Goal: Feedback & Contribution: Submit feedback/report problem

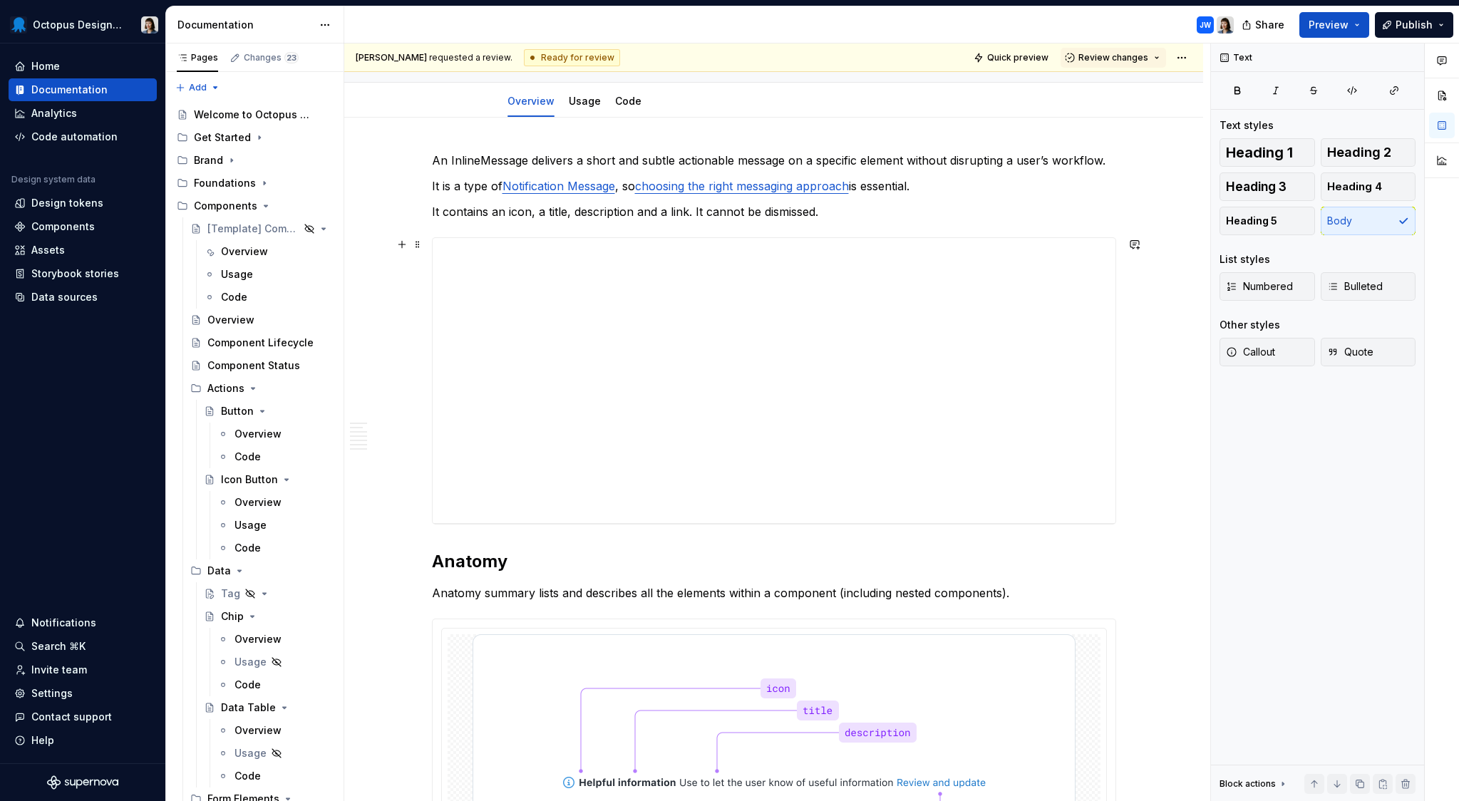
scroll to position [135, 0]
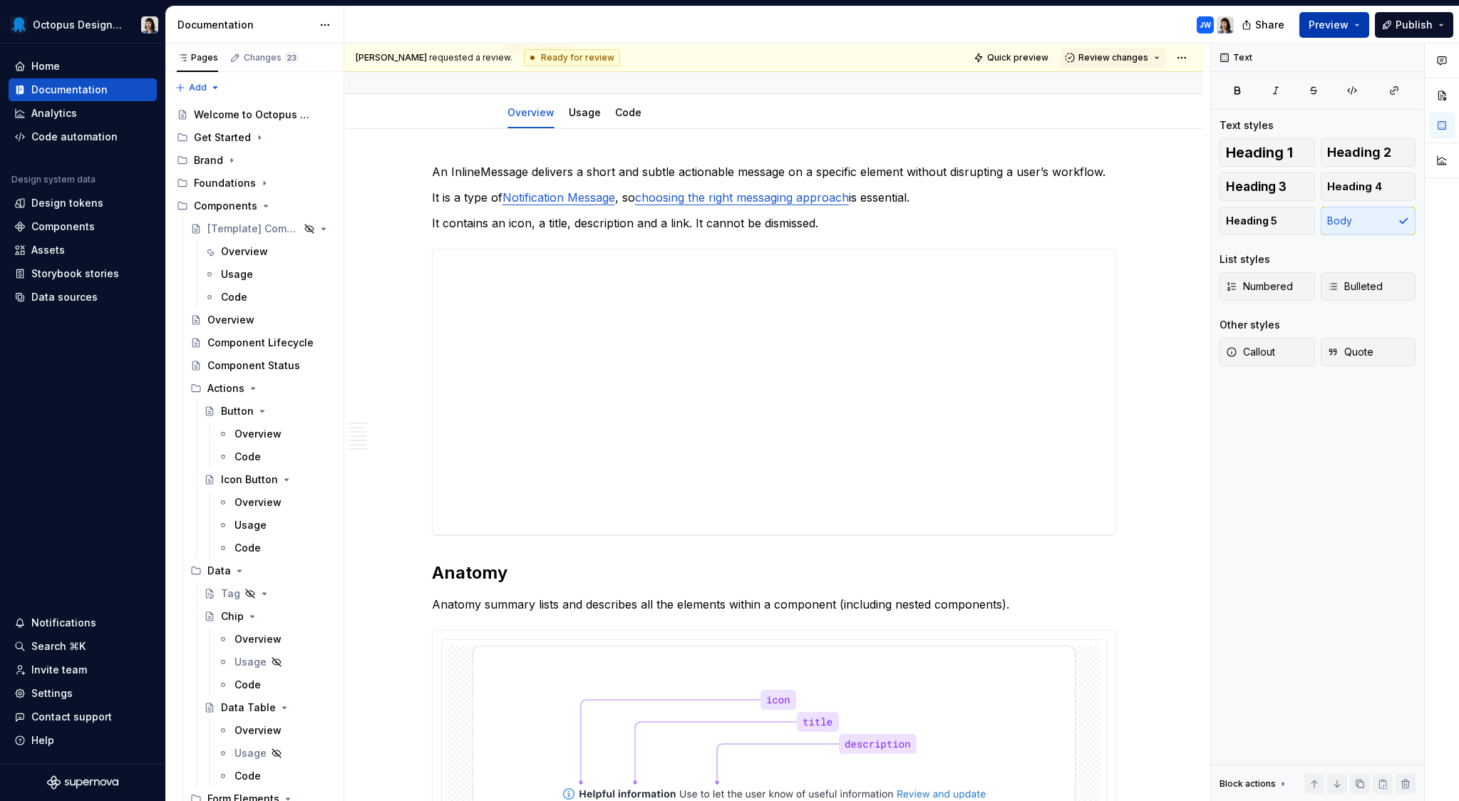
click at [1326, 24] on span "Preview" at bounding box center [1329, 25] width 40 height 14
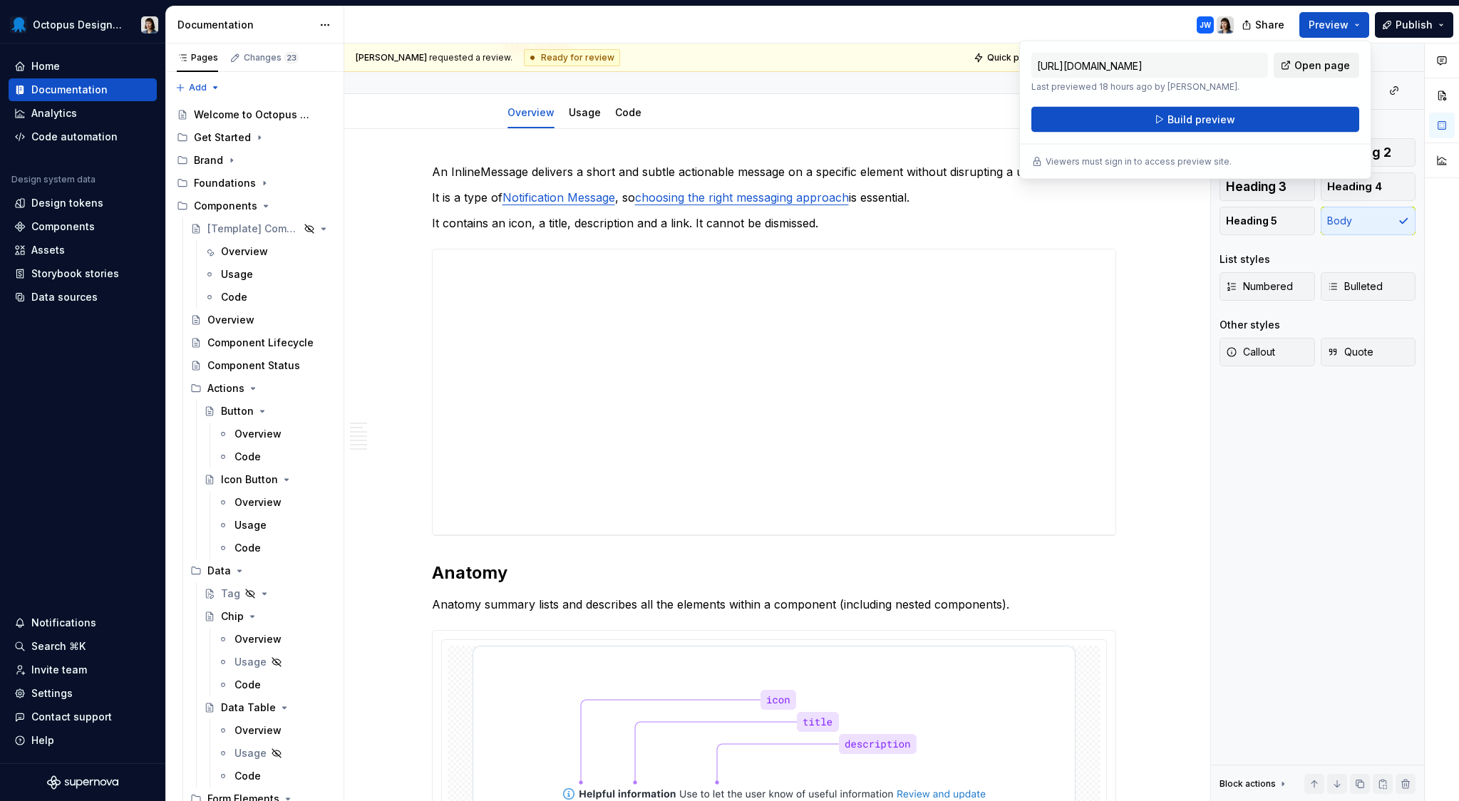
click at [1318, 58] on link "Open page" at bounding box center [1317, 66] width 86 height 26
click at [1206, 121] on span "Build preview" at bounding box center [1202, 120] width 68 height 14
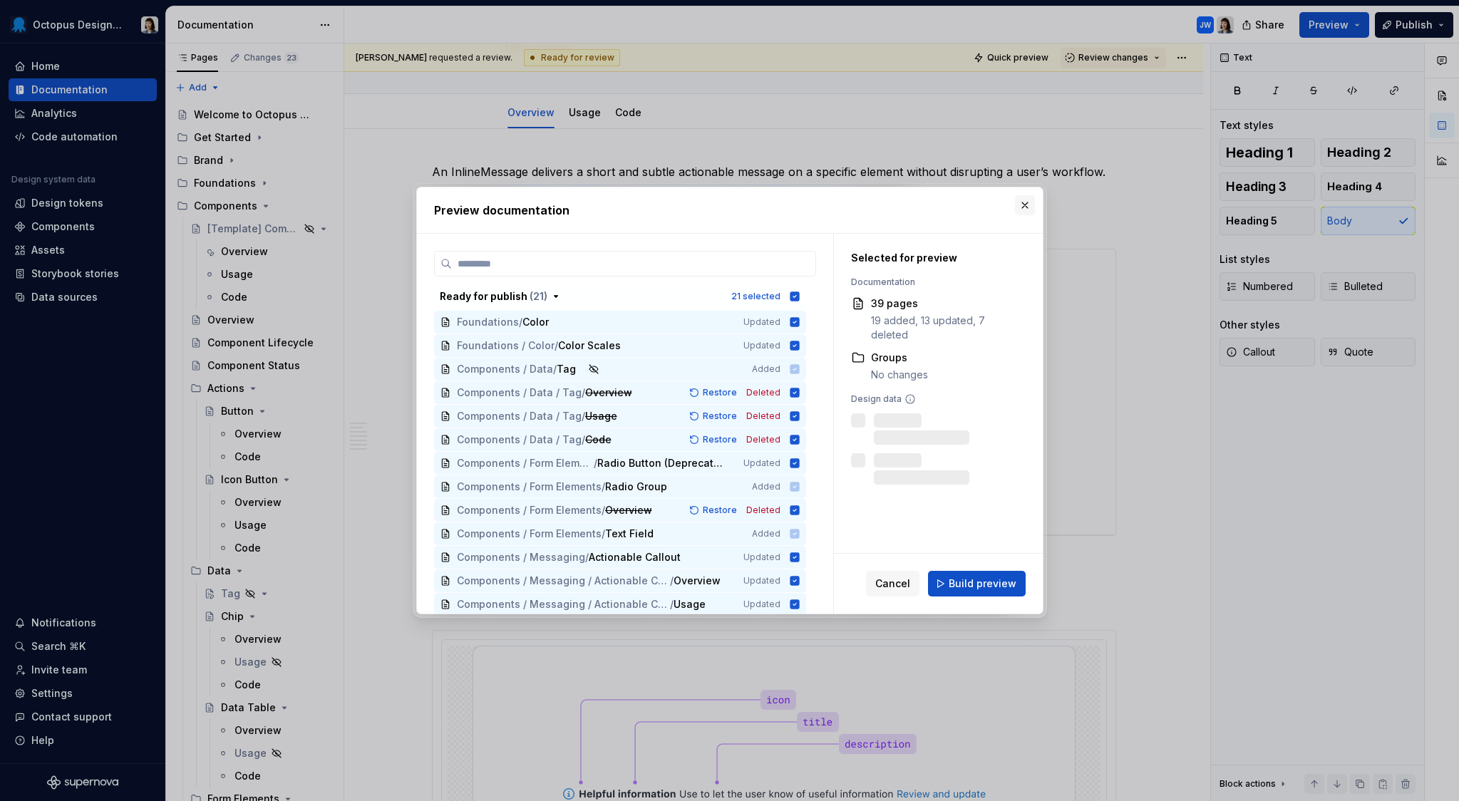
click at [1027, 204] on button "button" at bounding box center [1025, 205] width 20 height 20
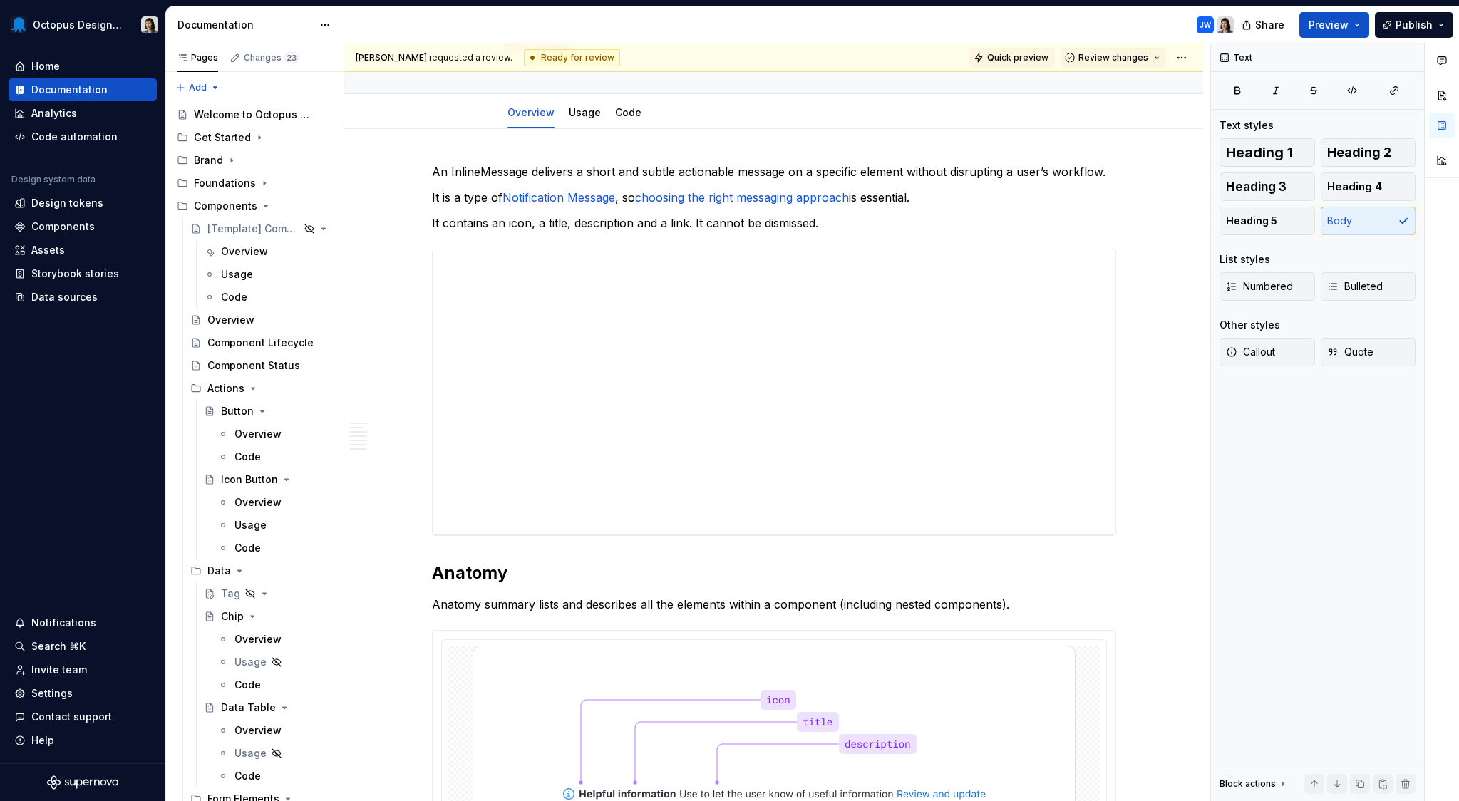
click at [1020, 63] on span "Quick preview" at bounding box center [1017, 57] width 61 height 11
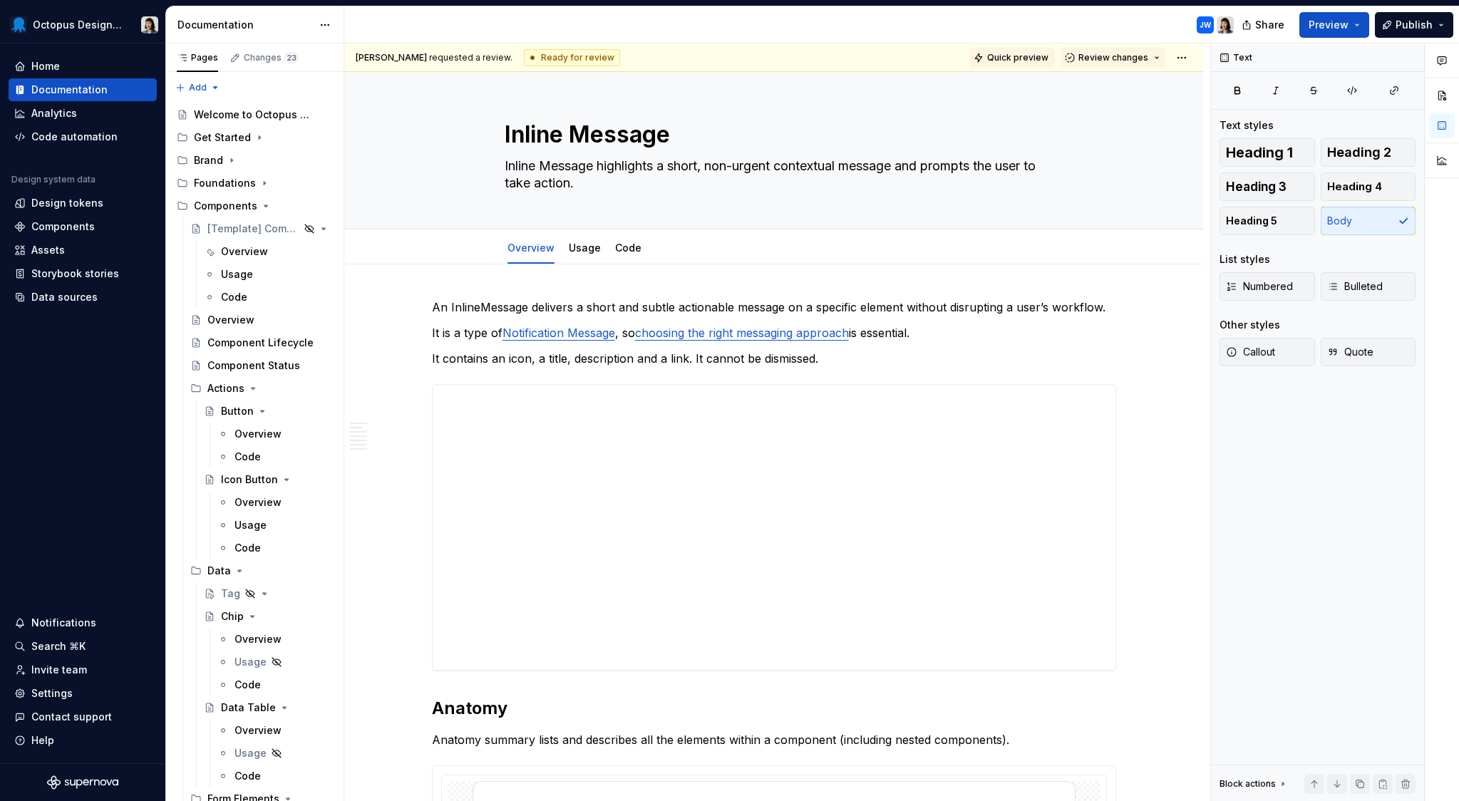
click at [1032, 63] on button "Quick preview" at bounding box center [1013, 58] width 86 height 20
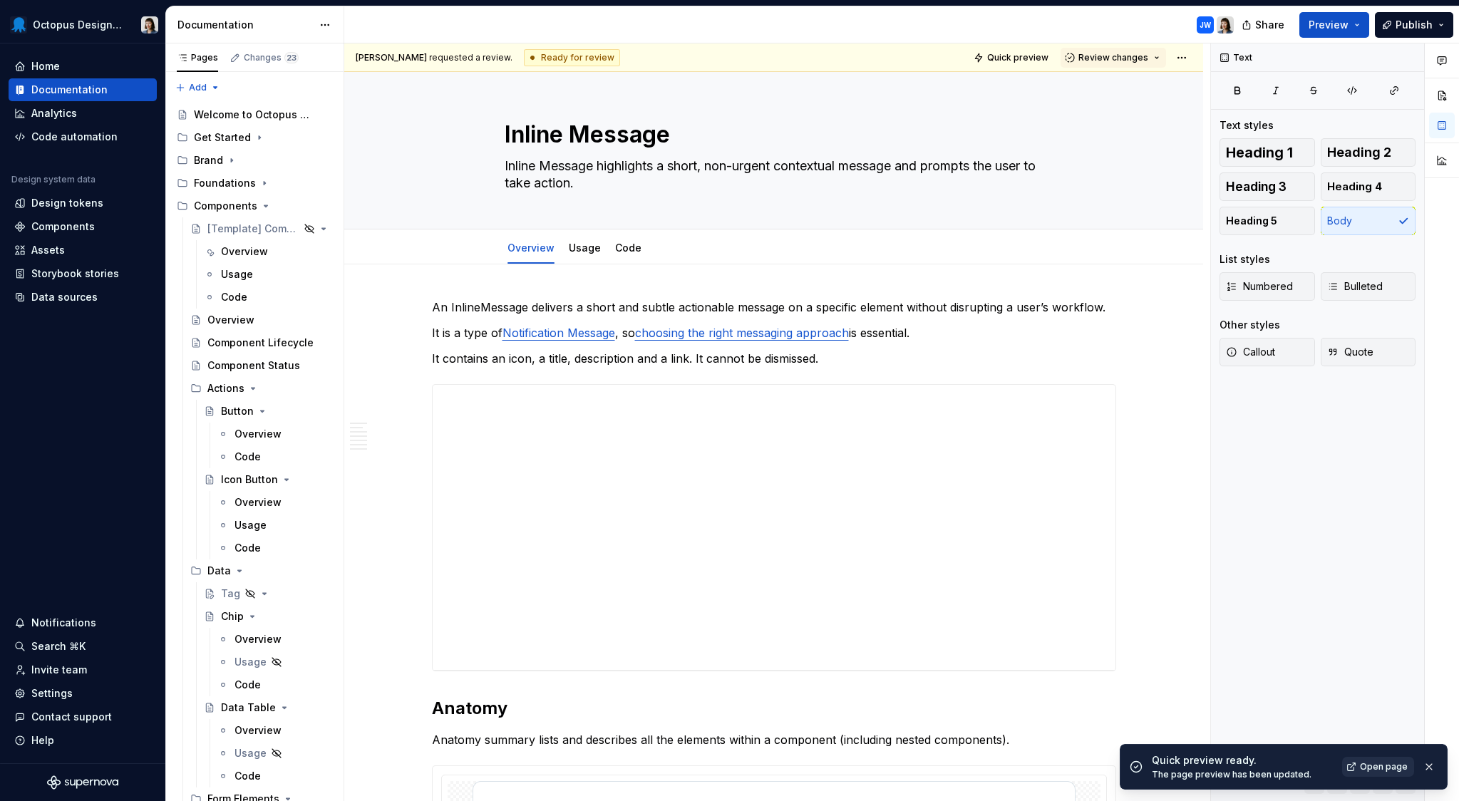
click at [1397, 770] on span "Open page" at bounding box center [1384, 766] width 48 height 11
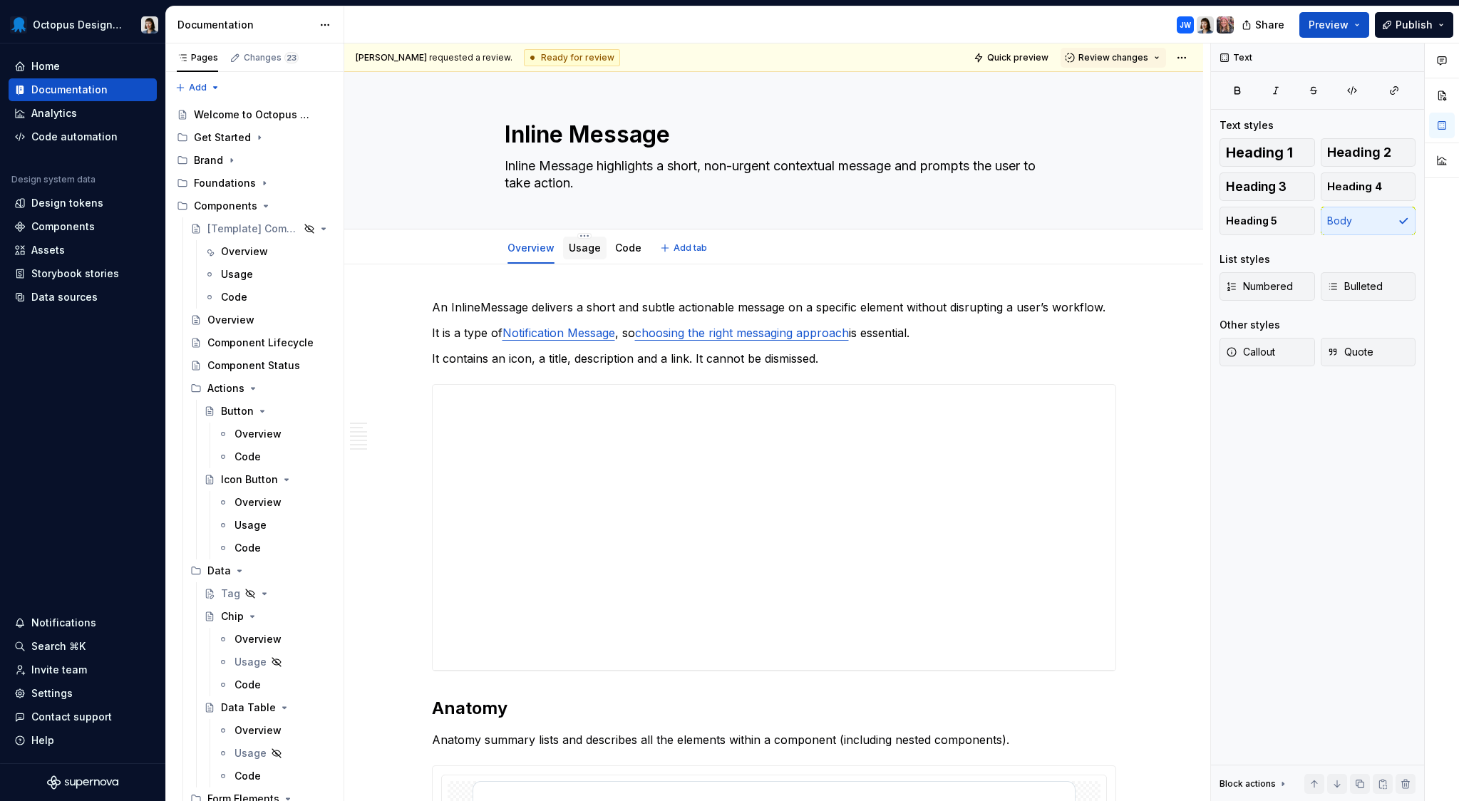
click at [589, 254] on link "Usage" at bounding box center [585, 248] width 32 height 12
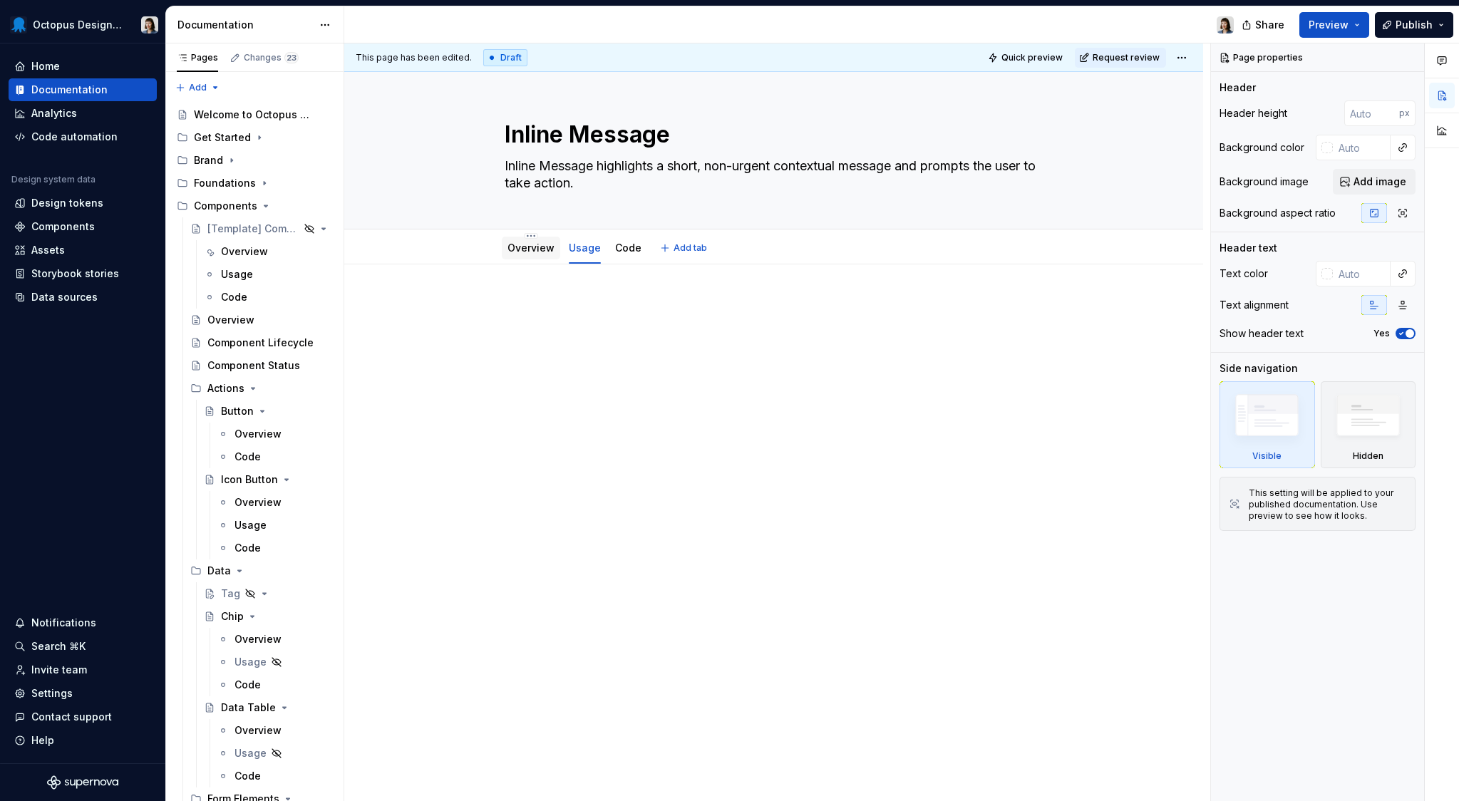
click at [545, 252] on link "Overview" at bounding box center [531, 248] width 47 height 12
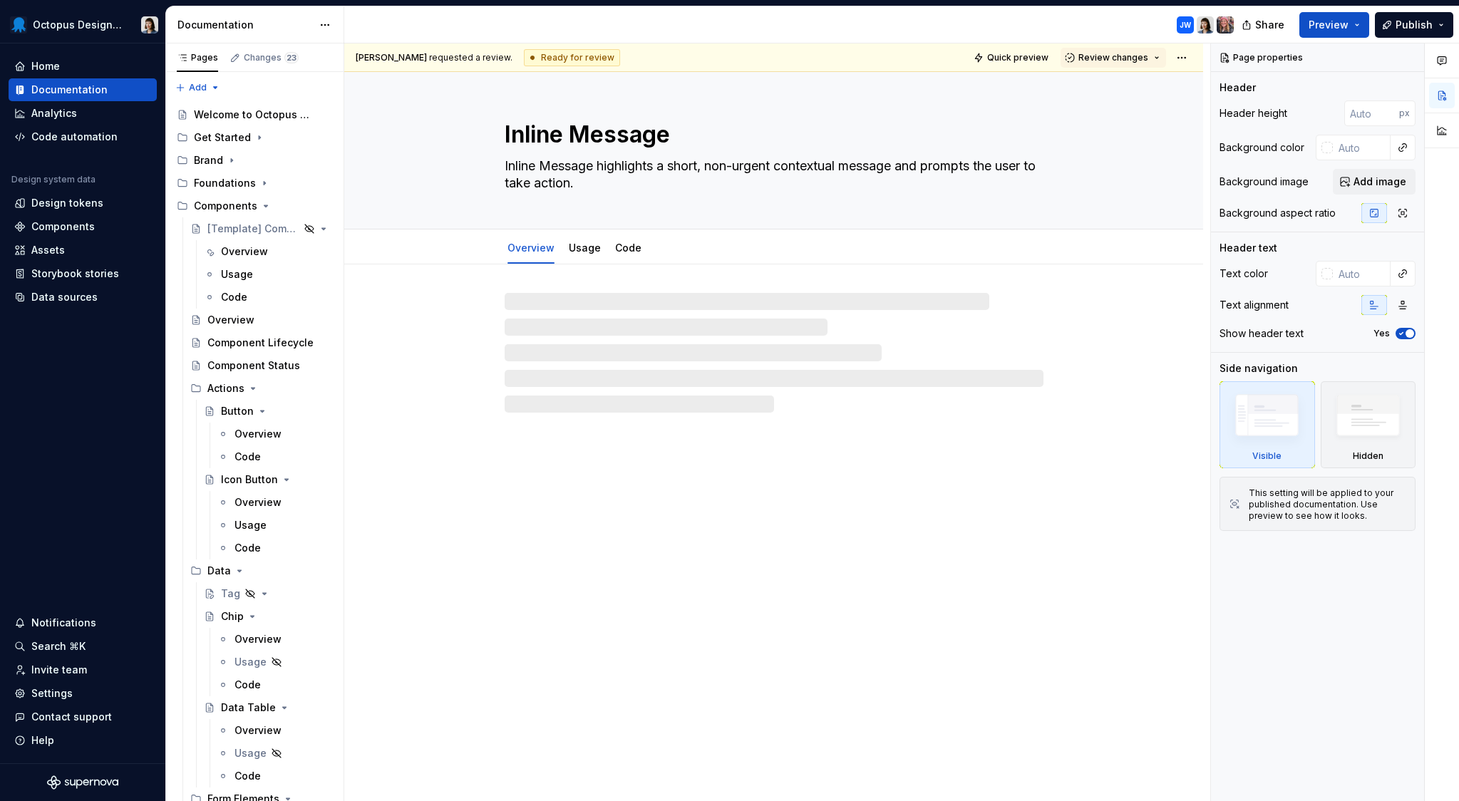
type textarea "*"
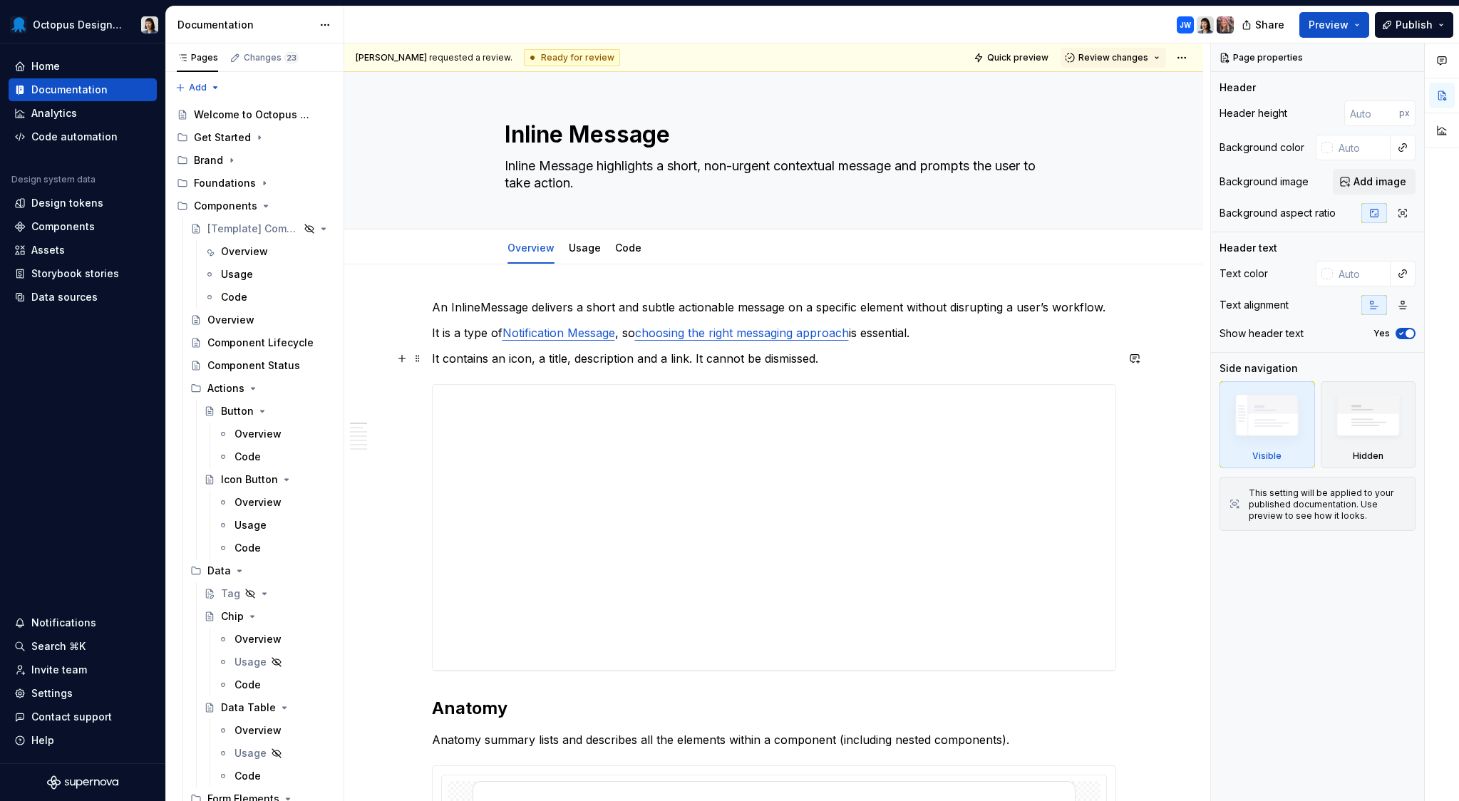
click at [814, 360] on p "It contains an icon, a title, description and a link. It cannot be dismissed." at bounding box center [774, 358] width 684 height 17
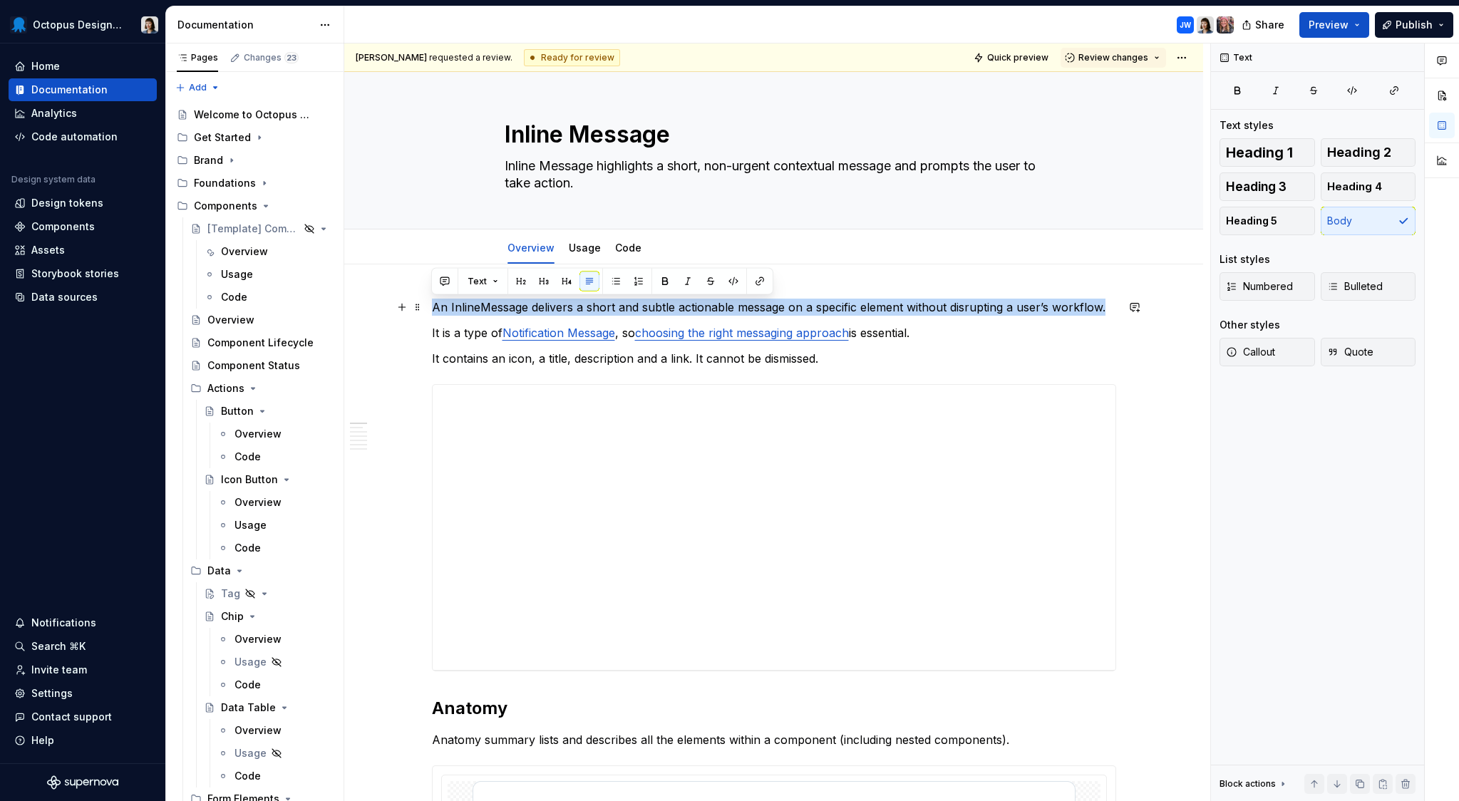
drag, startPoint x: 1114, startPoint y: 303, endPoint x: 430, endPoint y: 305, distance: 683.7
click at [436, 282] on button "button" at bounding box center [445, 282] width 20 height 20
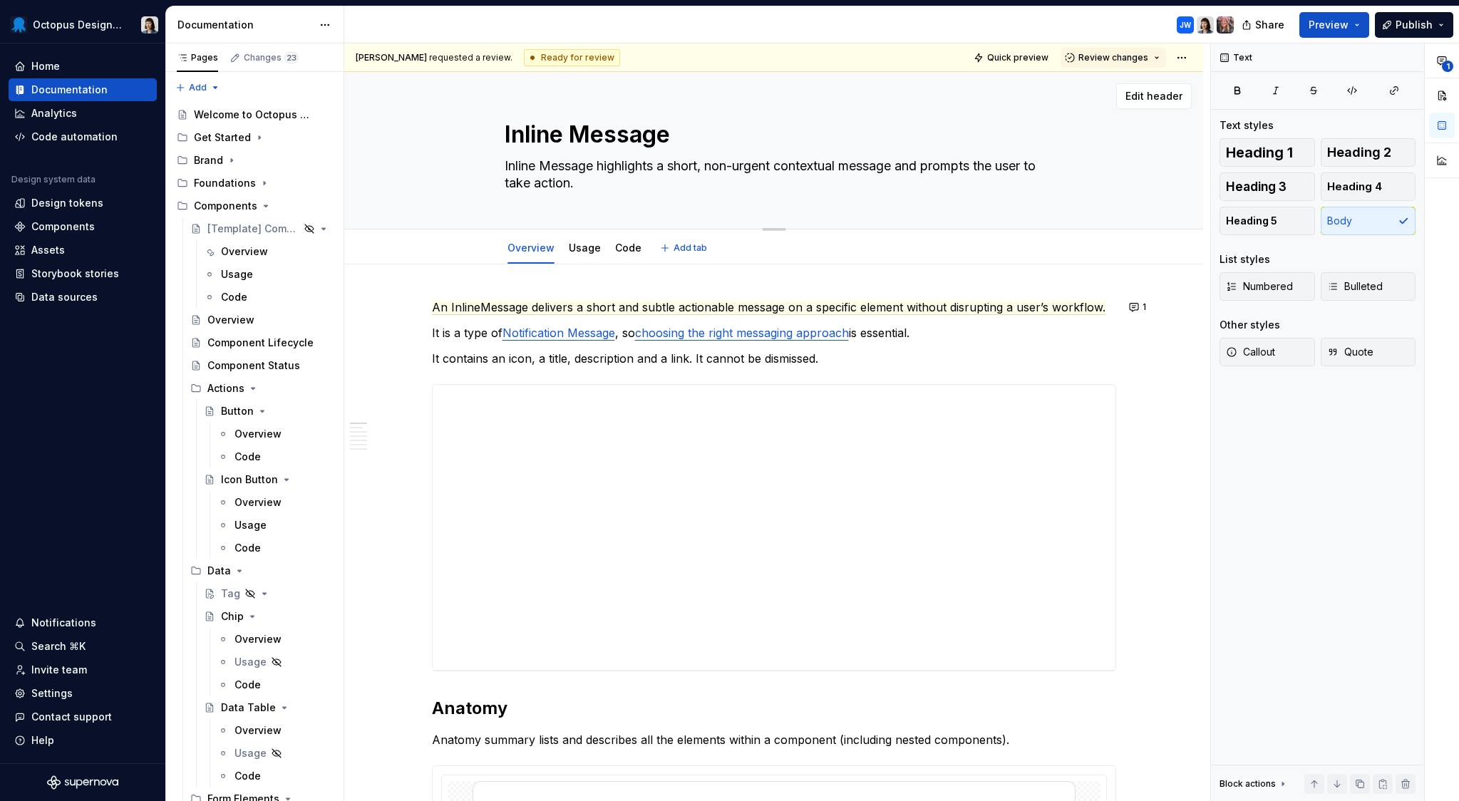
click at [637, 143] on textarea "Inline Message" at bounding box center [771, 135] width 539 height 34
click at [484, 356] on p "It contains an icon, a title, description and a link. It cannot be dismissed." at bounding box center [774, 358] width 684 height 17
drag, startPoint x: 531, startPoint y: 358, endPoint x: 419, endPoint y: 357, distance: 112.6
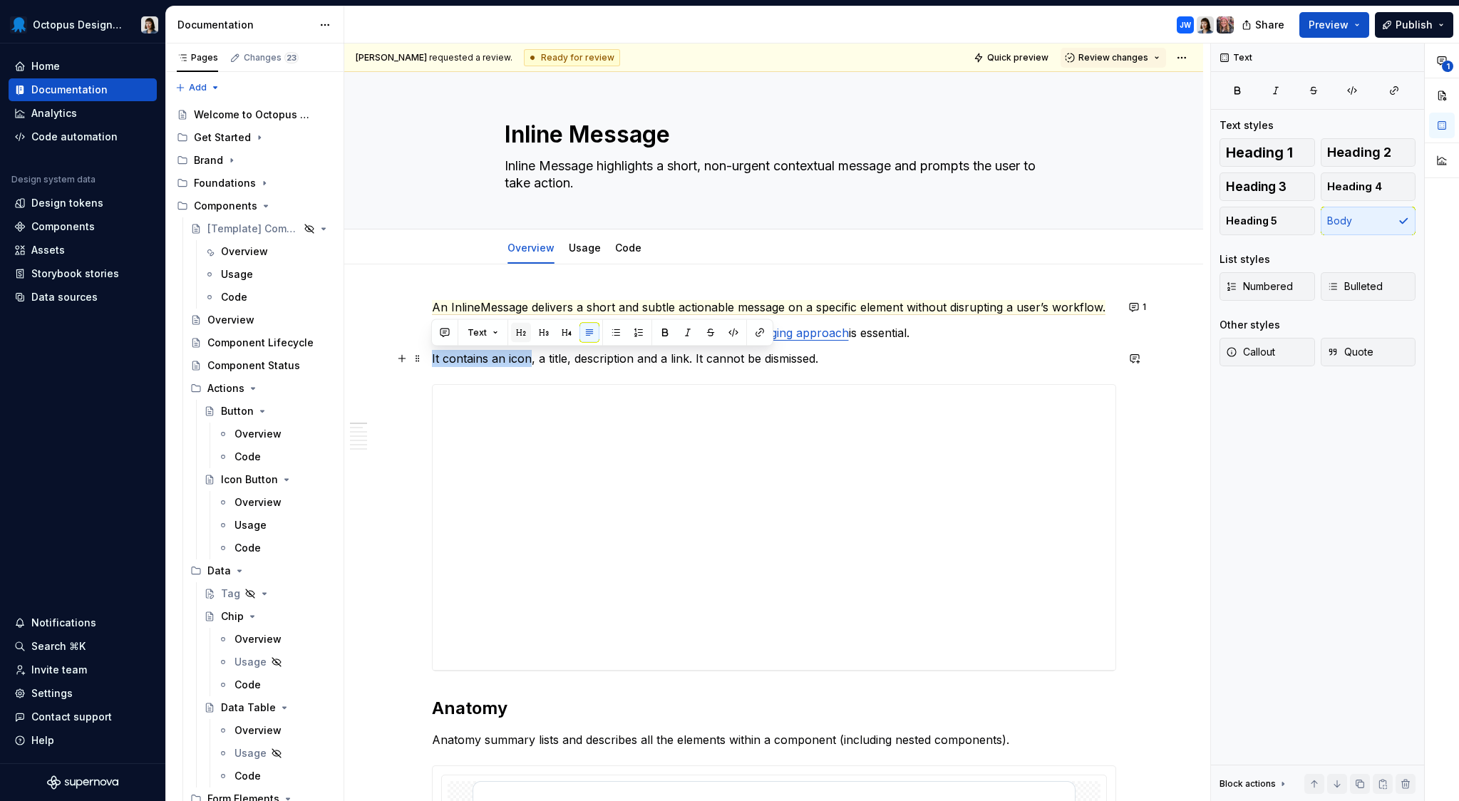
type textarea "*"
click at [443, 340] on button "button" at bounding box center [445, 333] width 20 height 20
type textarea "*"
drag, startPoint x: 491, startPoint y: 387, endPoint x: 558, endPoint y: 376, distance: 67.9
click at [558, 376] on span "could you please add a shortcut to this page in Components -> Overview?" at bounding box center [546, 366] width 205 height 29
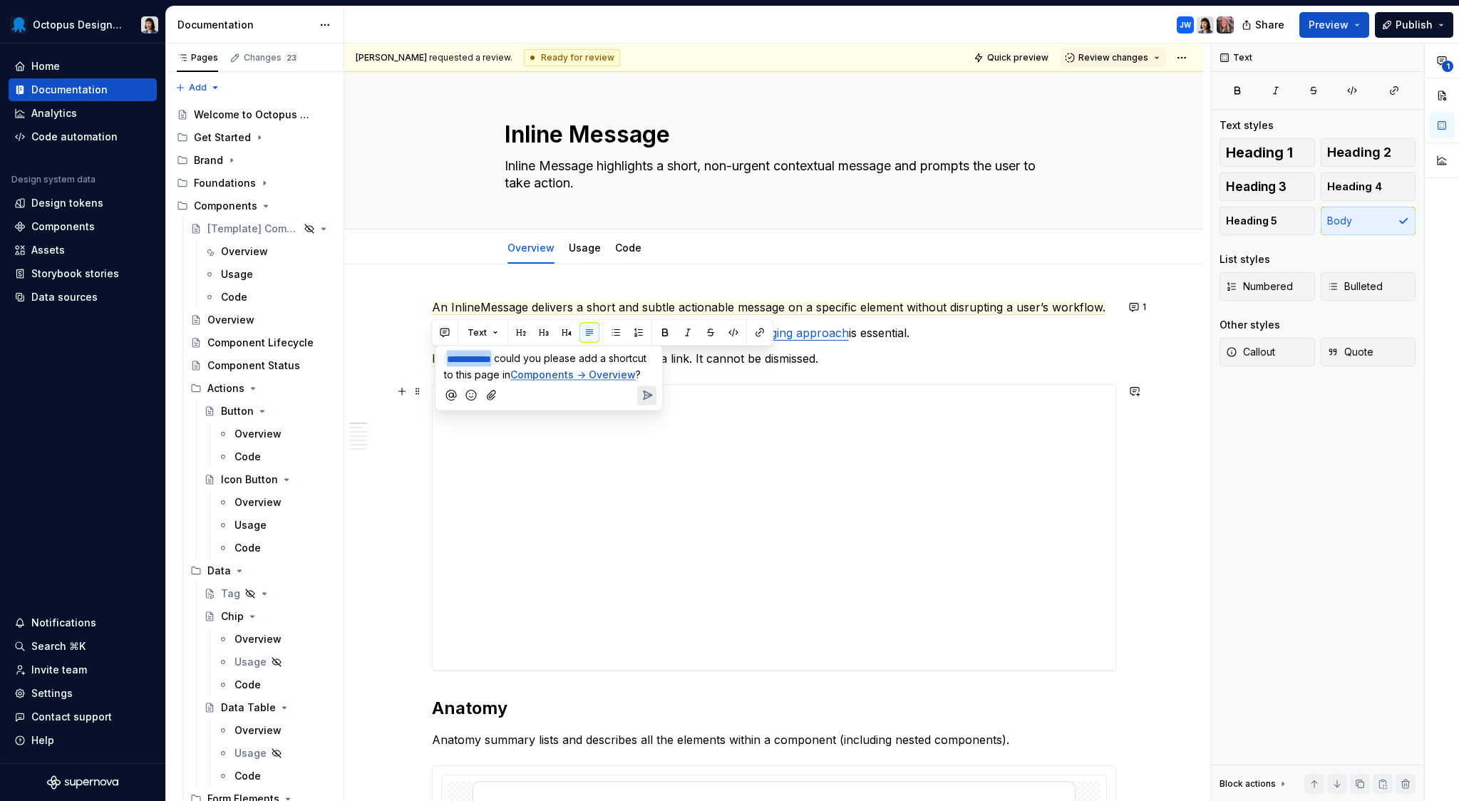
click at [645, 403] on icon "Send" at bounding box center [647, 396] width 14 height 14
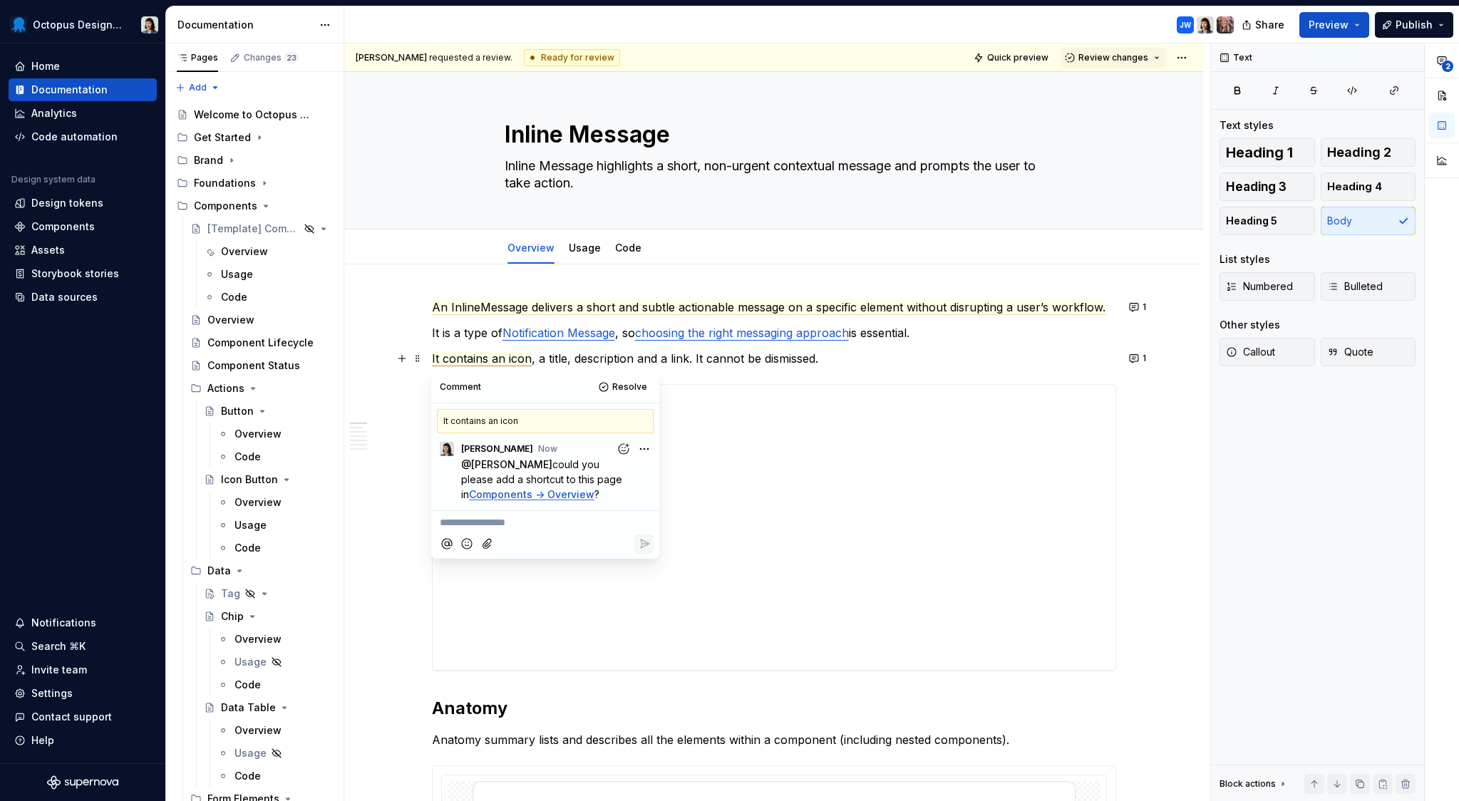
click at [888, 360] on p "It contains an icon , a title, description and a link. It cannot be dismissed." at bounding box center [774, 358] width 684 height 17
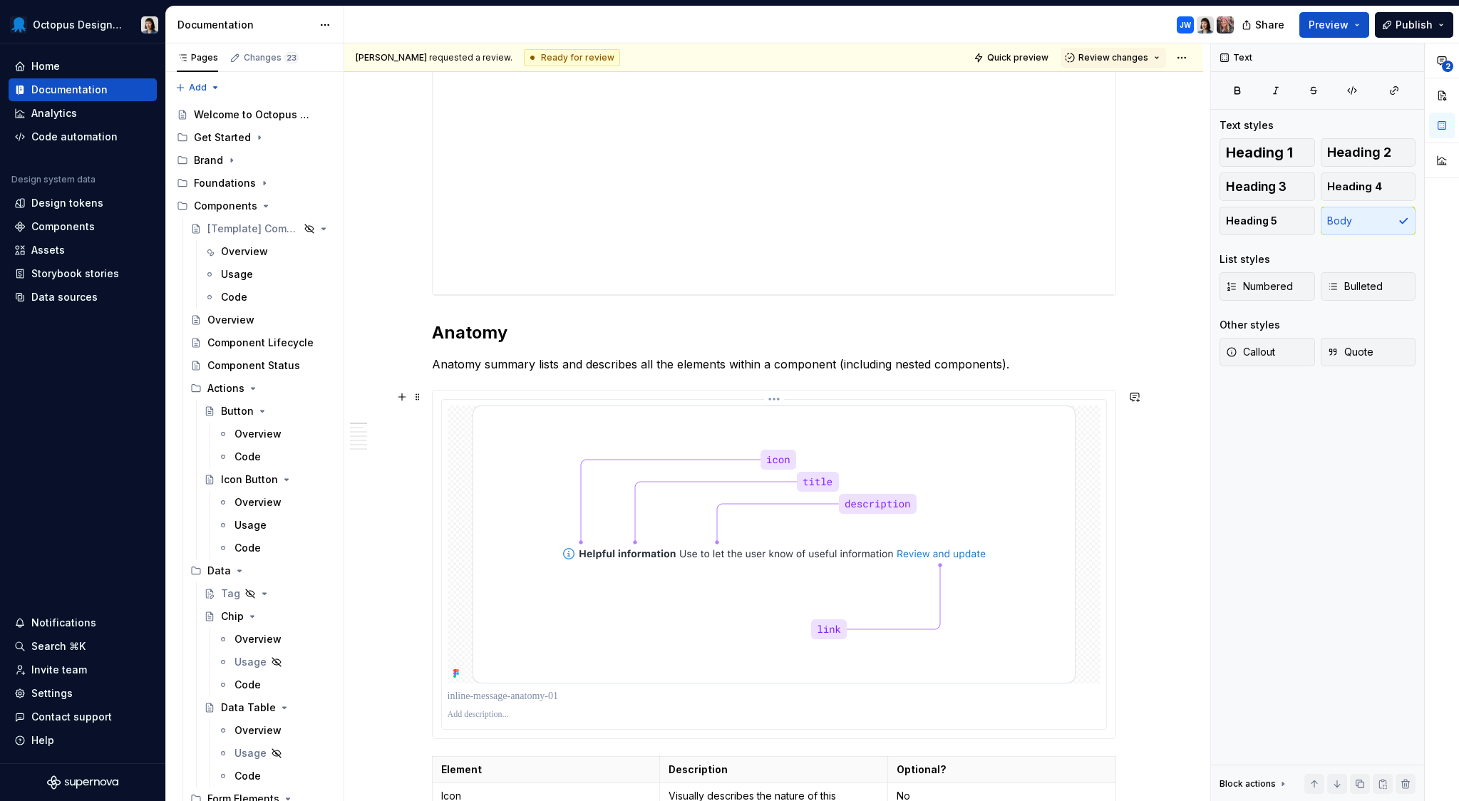
scroll to position [373, 0]
click at [1092, 528] on div at bounding box center [774, 548] width 653 height 278
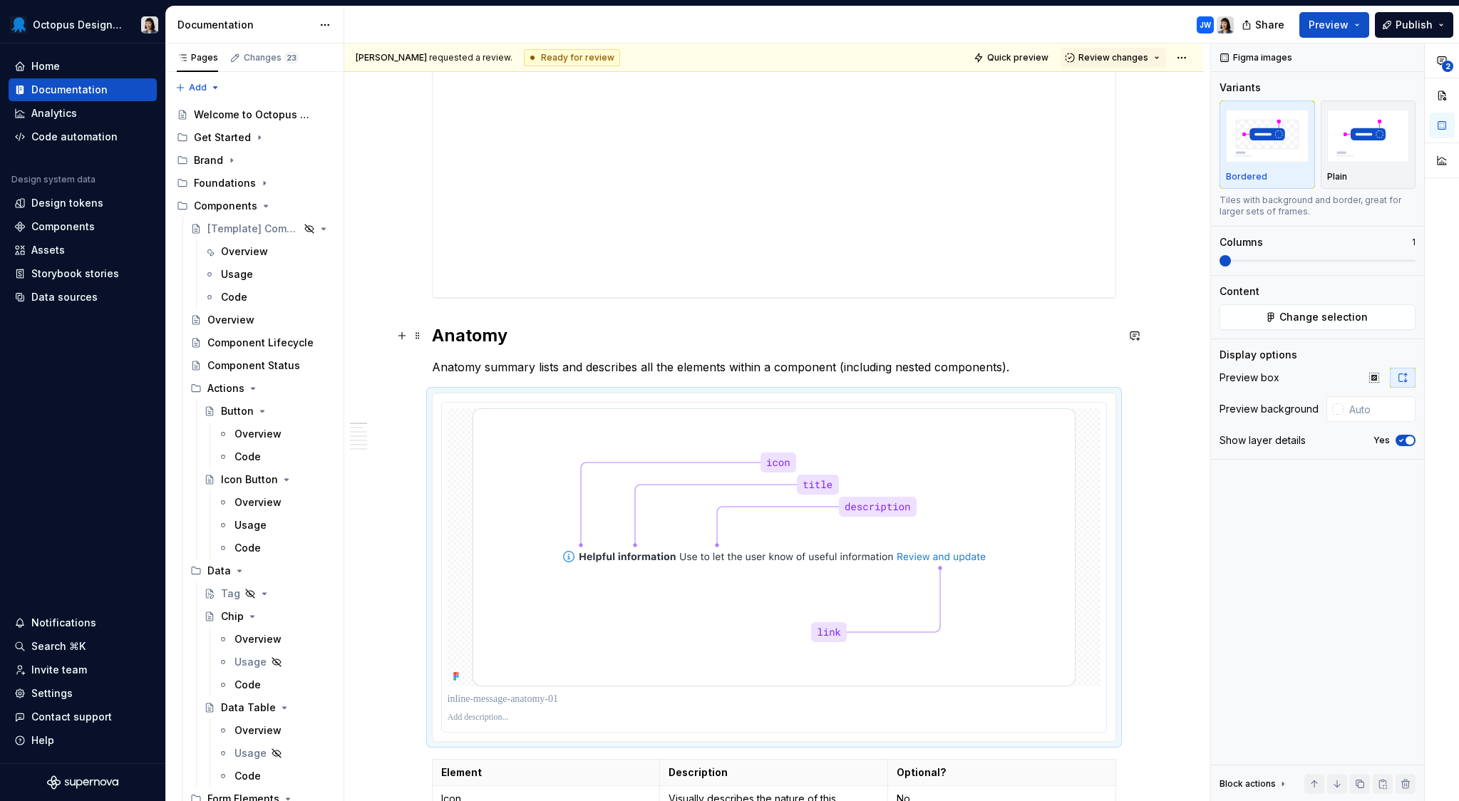
click at [461, 333] on h2 "Anatomy" at bounding box center [774, 335] width 684 height 23
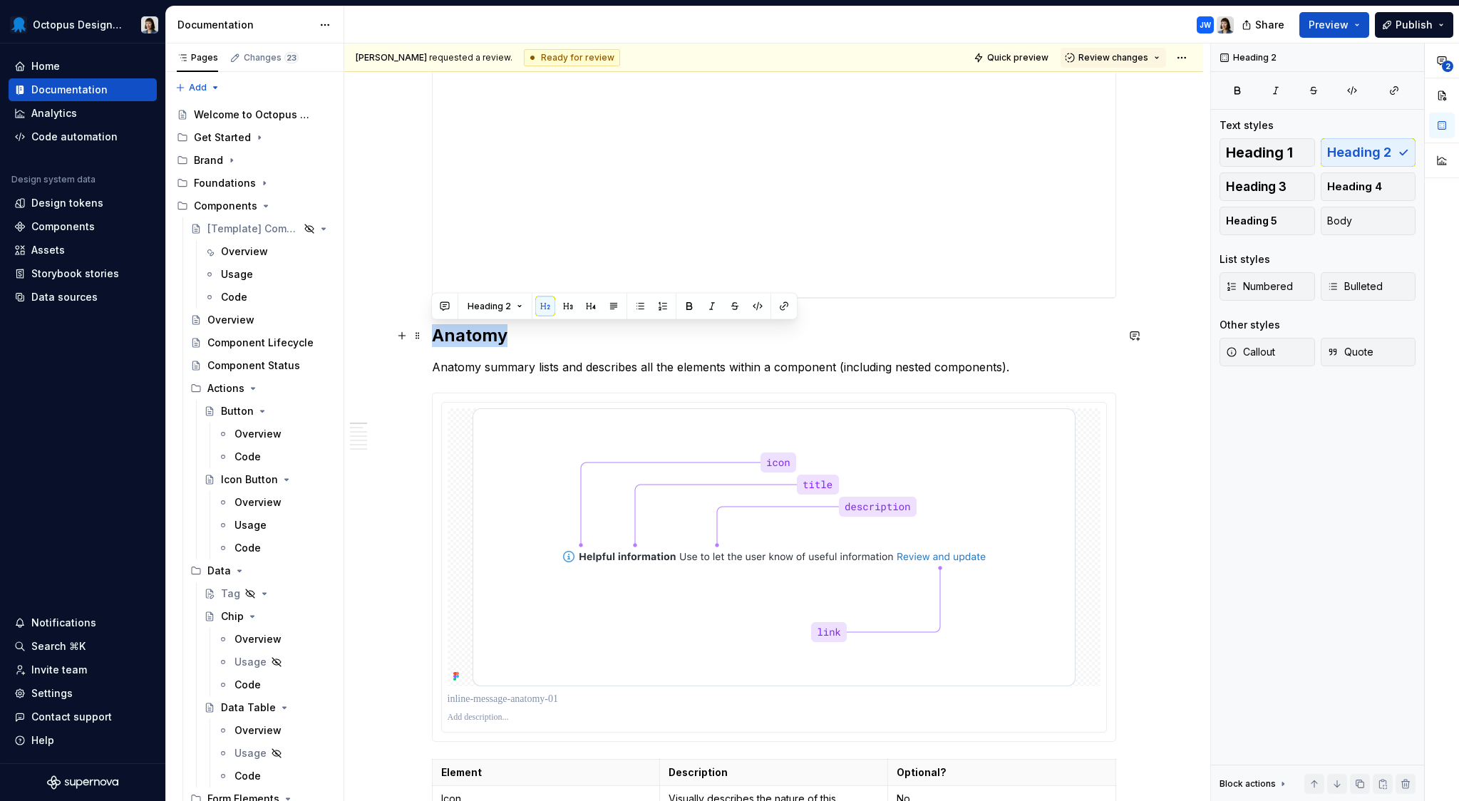
click at [461, 333] on h2 "Anatomy" at bounding box center [774, 335] width 684 height 23
drag, startPoint x: 444, startPoint y: 307, endPoint x: 467, endPoint y: 316, distance: 24.4
click at [444, 307] on button "button" at bounding box center [445, 307] width 20 height 20
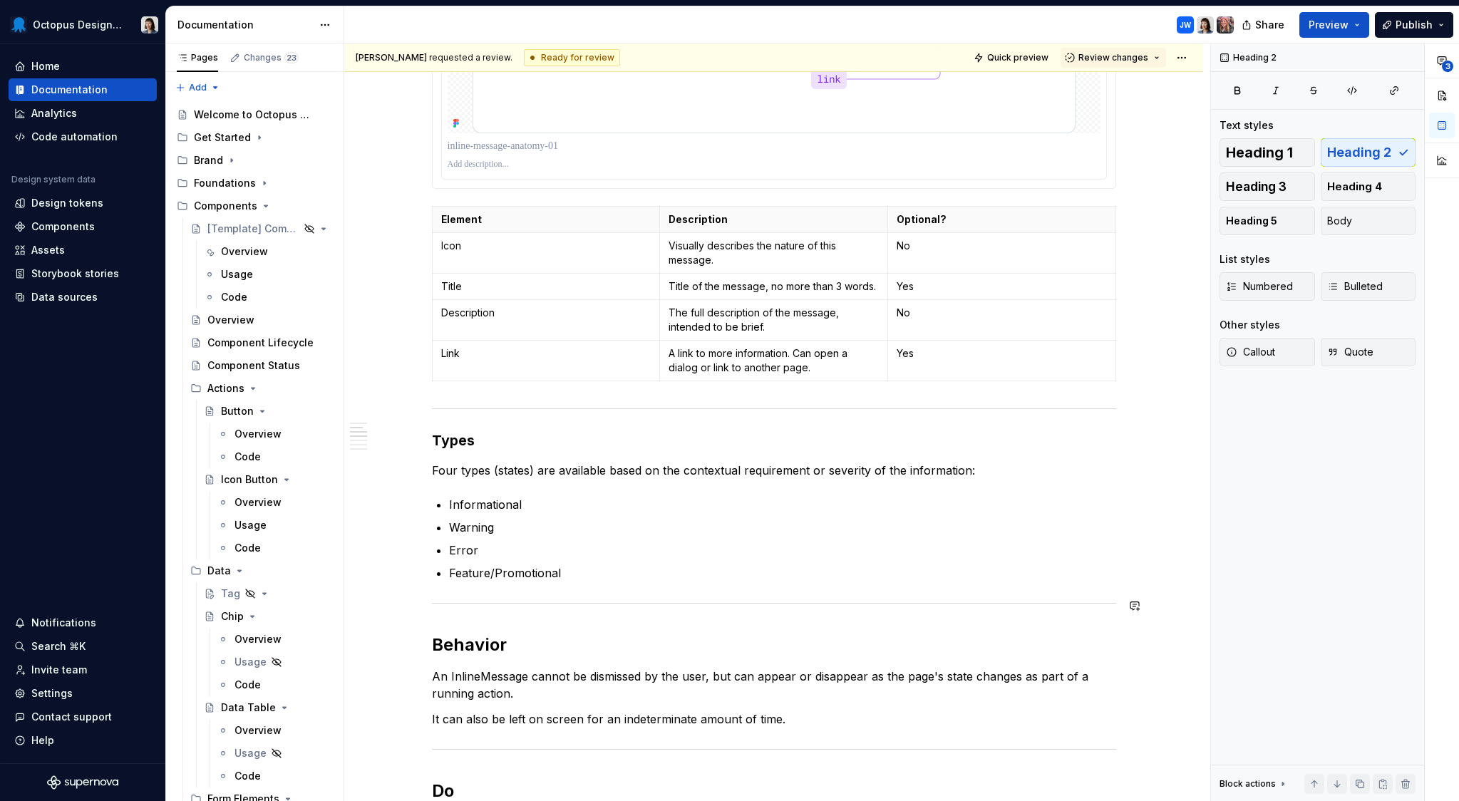
scroll to position [1000, 0]
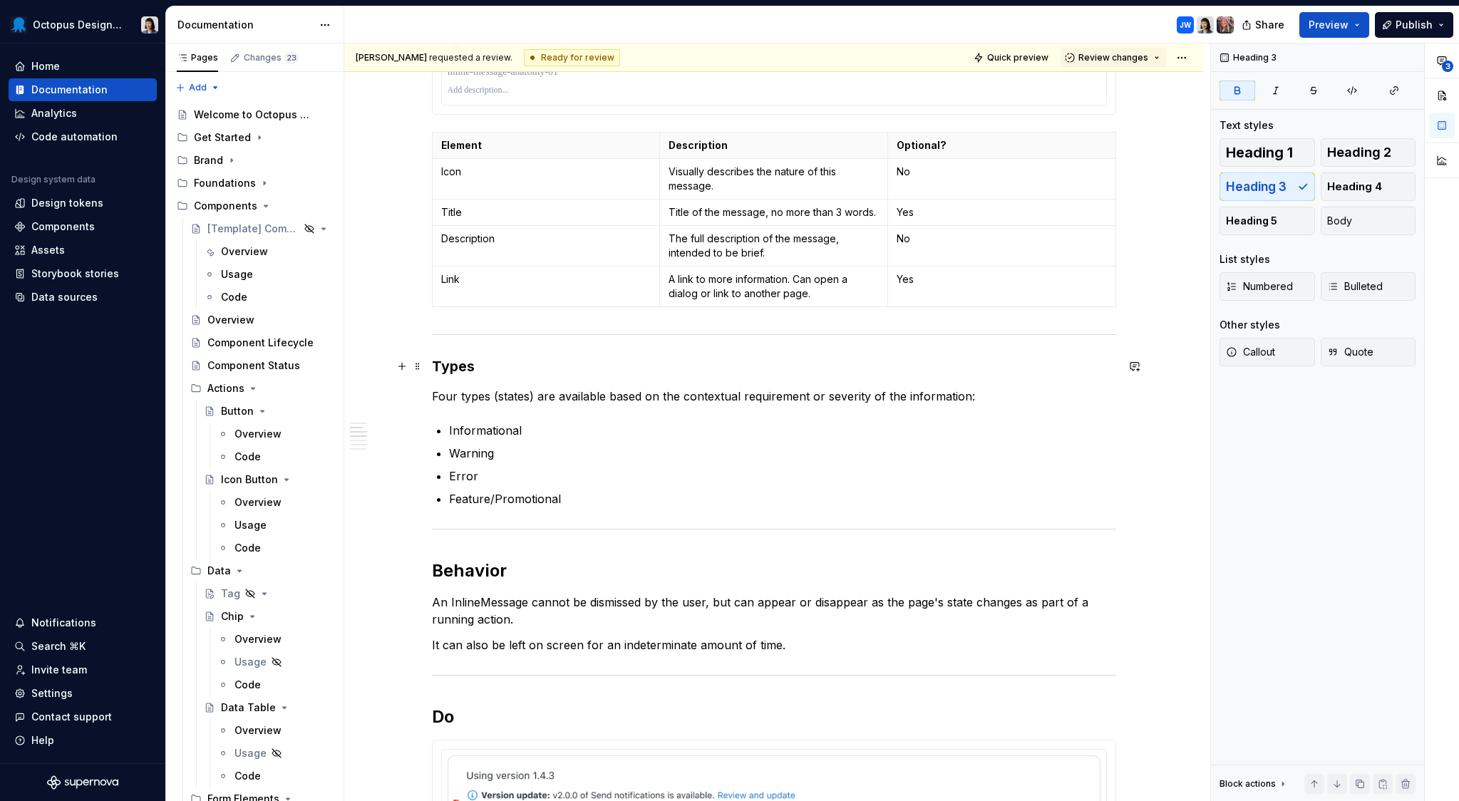
click at [463, 369] on strong "Types" at bounding box center [453, 366] width 43 height 17
drag, startPoint x: 440, startPoint y: 342, endPoint x: 423, endPoint y: 349, distance: 18.2
click at [423, 349] on body "Octopus Design System Home Documentation Analytics Code automation Design syste…" at bounding box center [729, 400] width 1459 height 801
click at [456, 344] on div "Heading 3" at bounding box center [614, 339] width 359 height 20
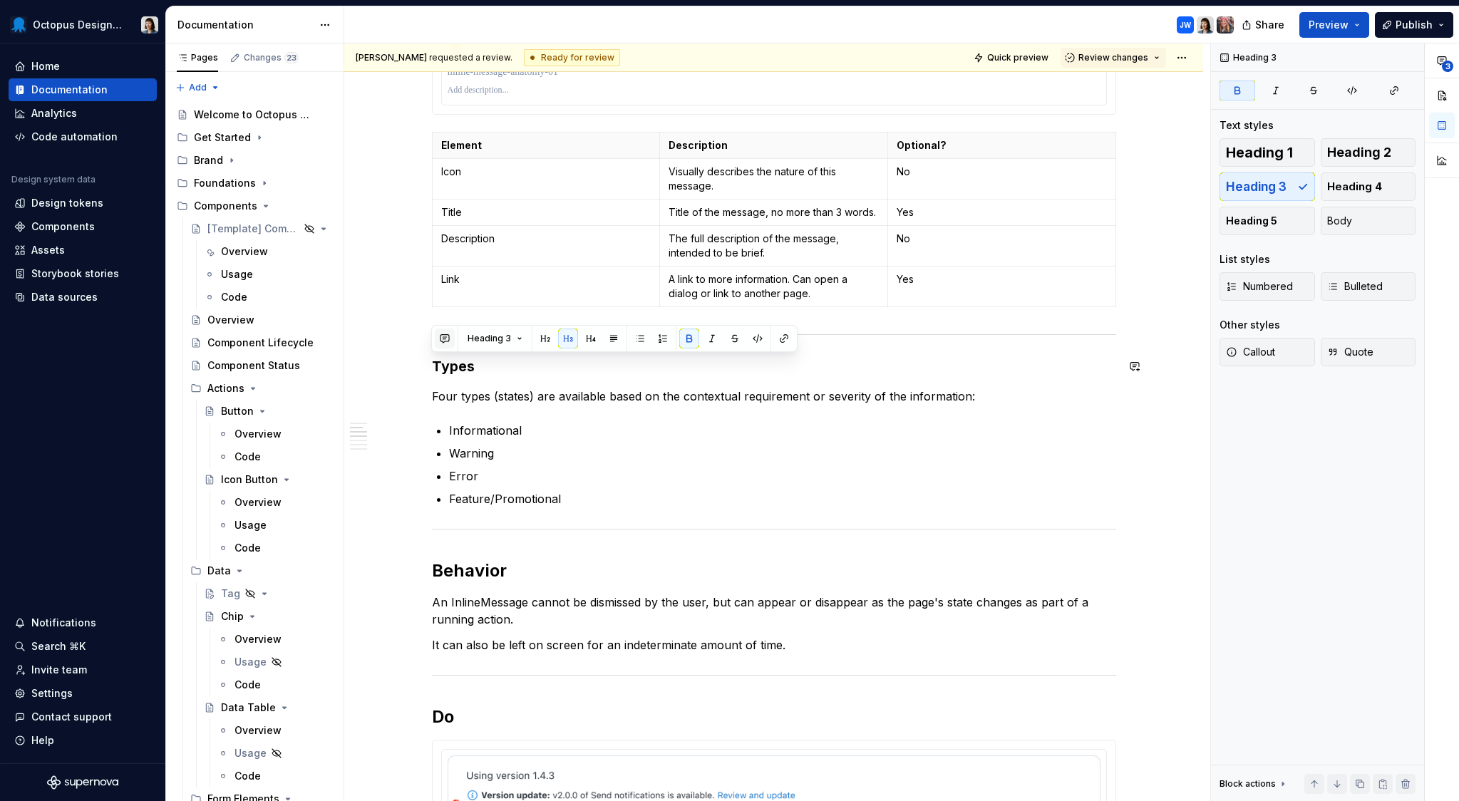
click at [449, 341] on button "button" at bounding box center [445, 339] width 20 height 20
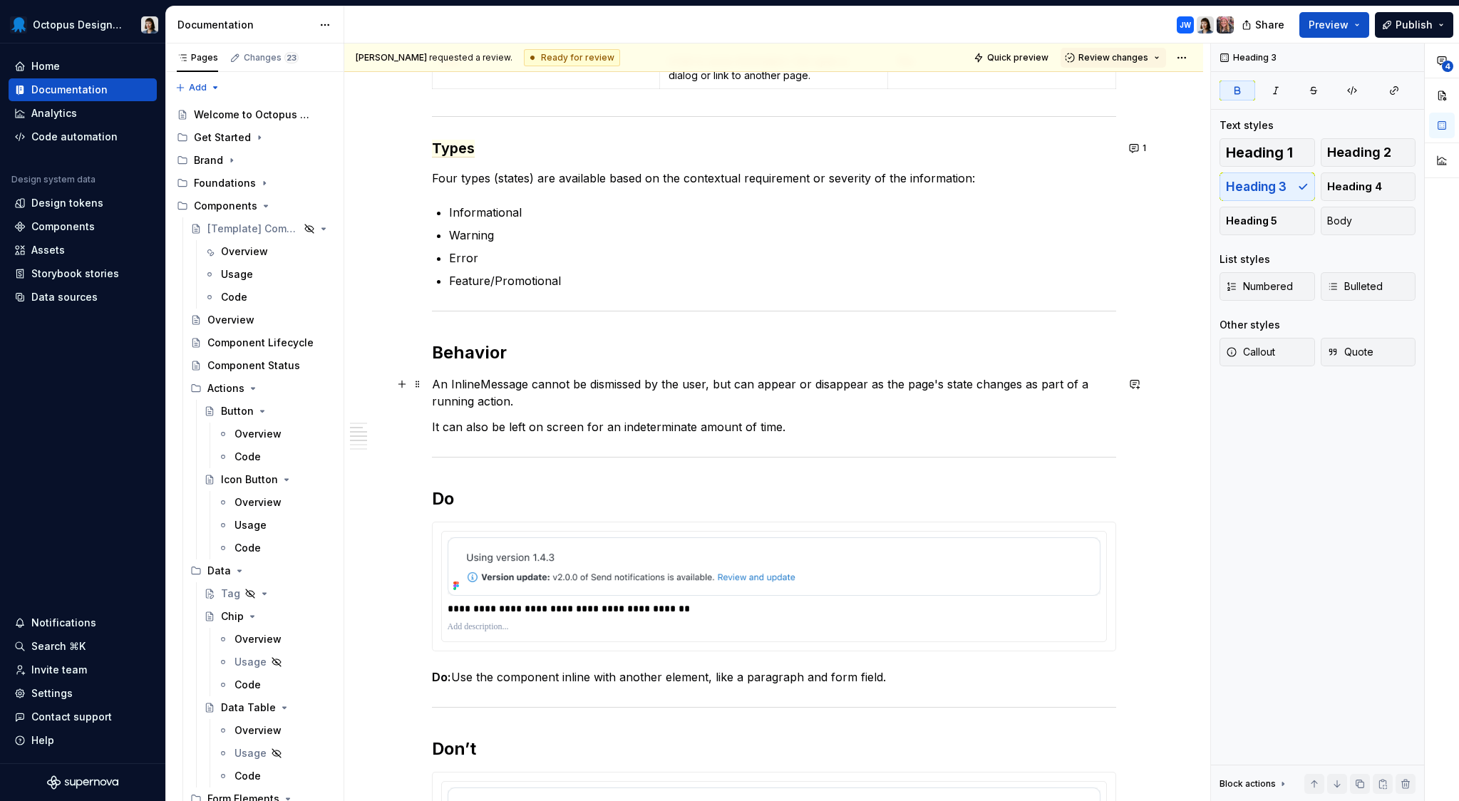
click at [499, 386] on p "An InlineMessage cannot be dismissed by the user, but can appear or disappear a…" at bounding box center [774, 393] width 684 height 34
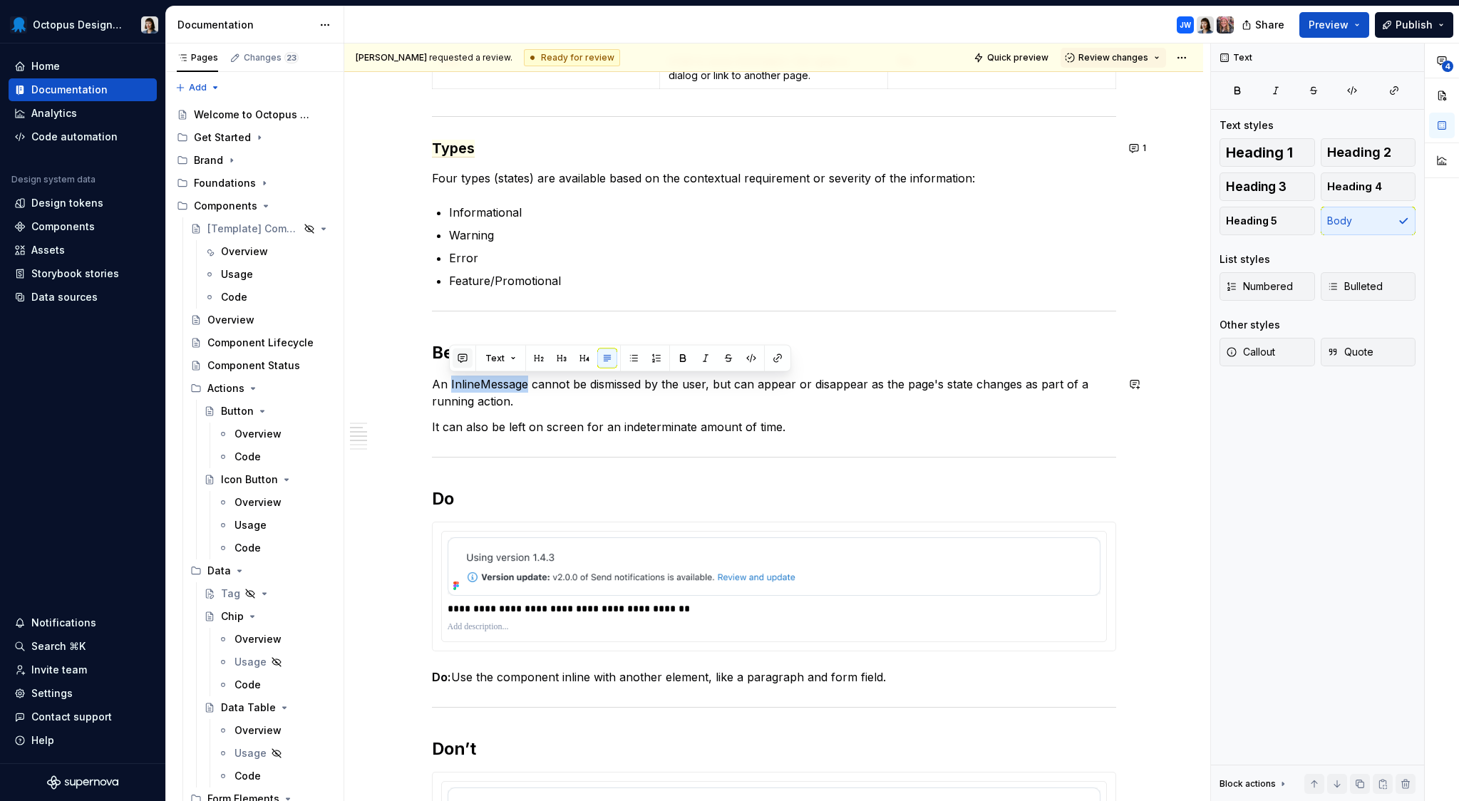
click at [461, 355] on button "button" at bounding box center [463, 359] width 20 height 20
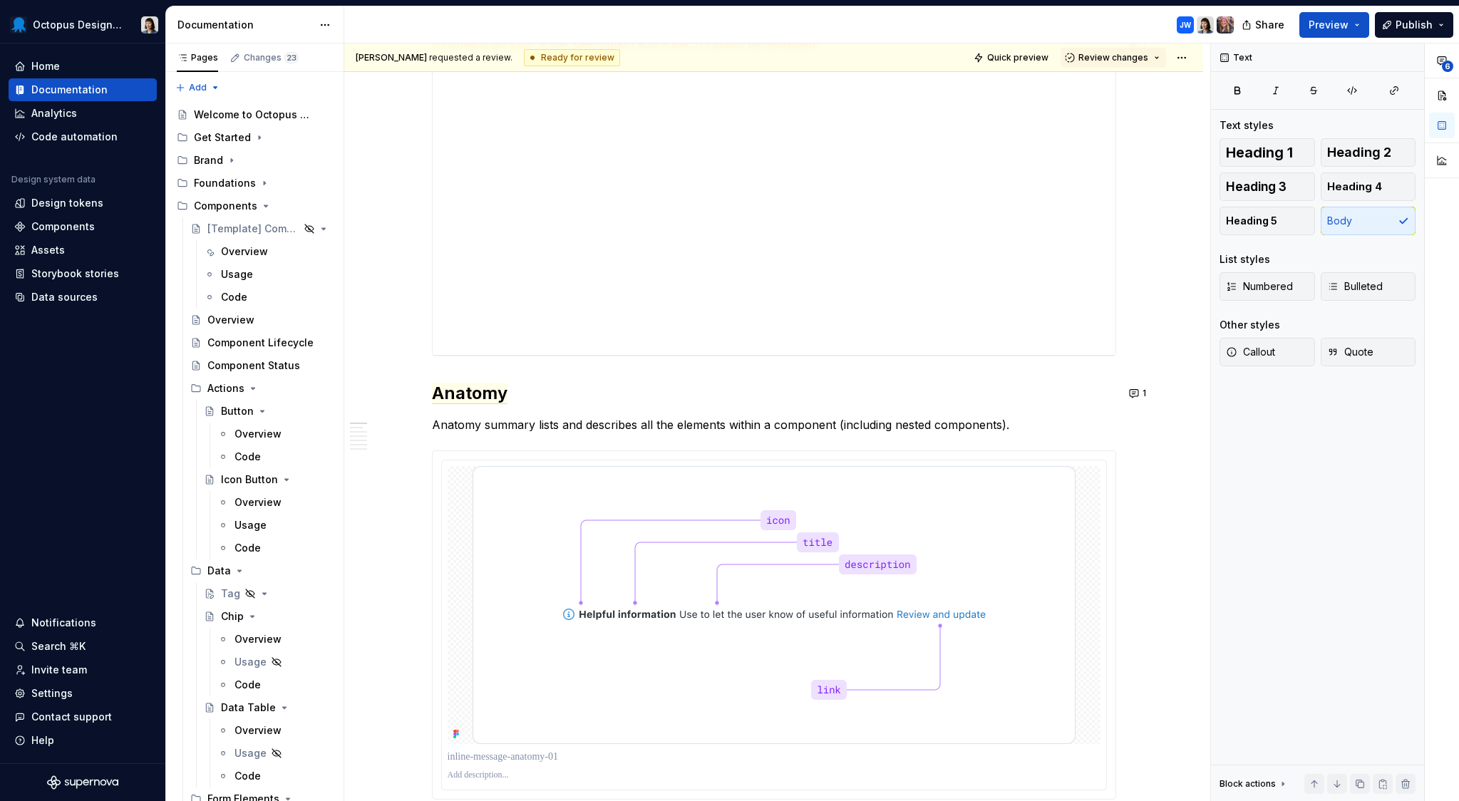
scroll to position [0, 0]
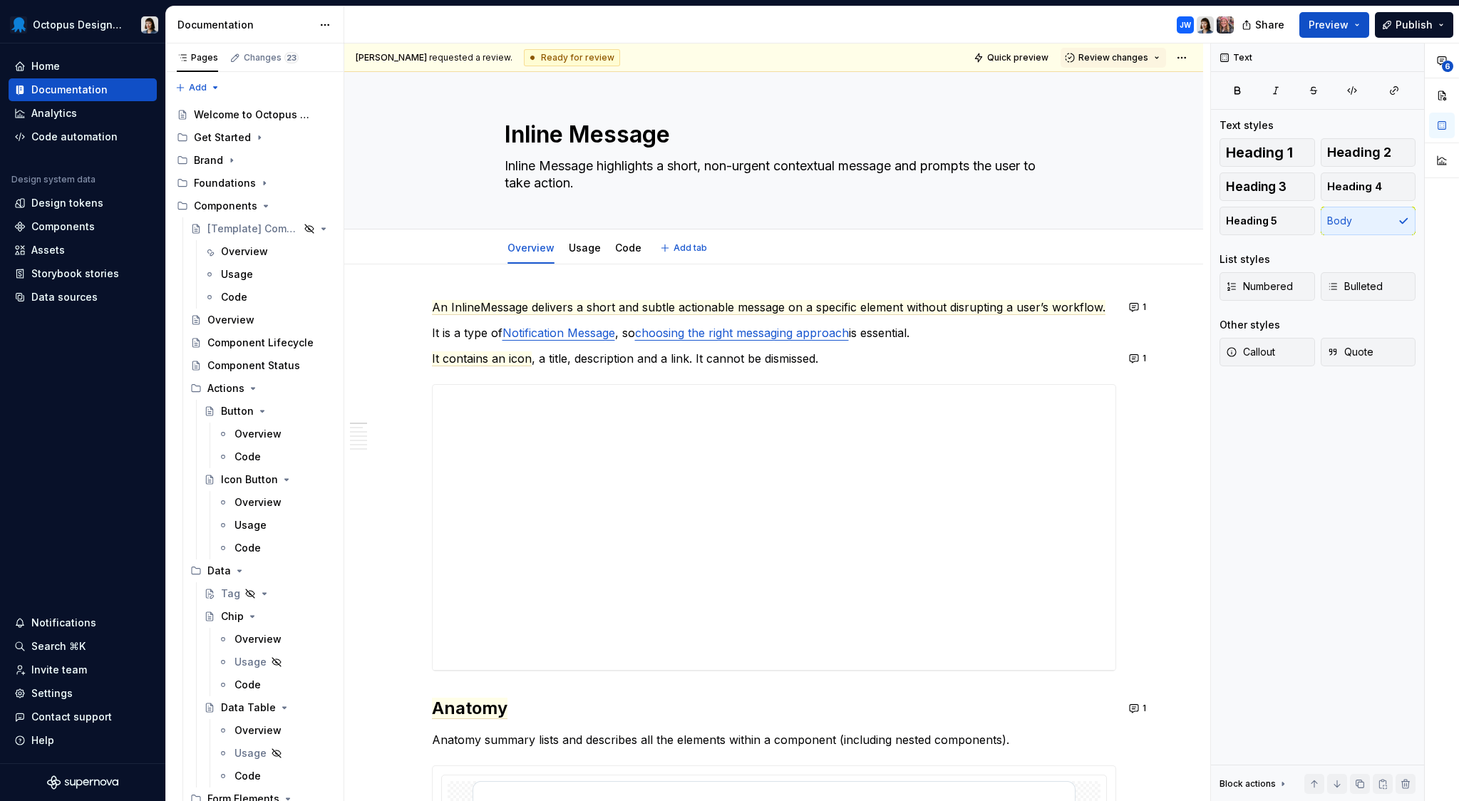
click at [578, 264] on div "Overview Usage Code" at bounding box center [574, 251] width 157 height 38
click at [585, 246] on link "Usage" at bounding box center [585, 248] width 32 height 12
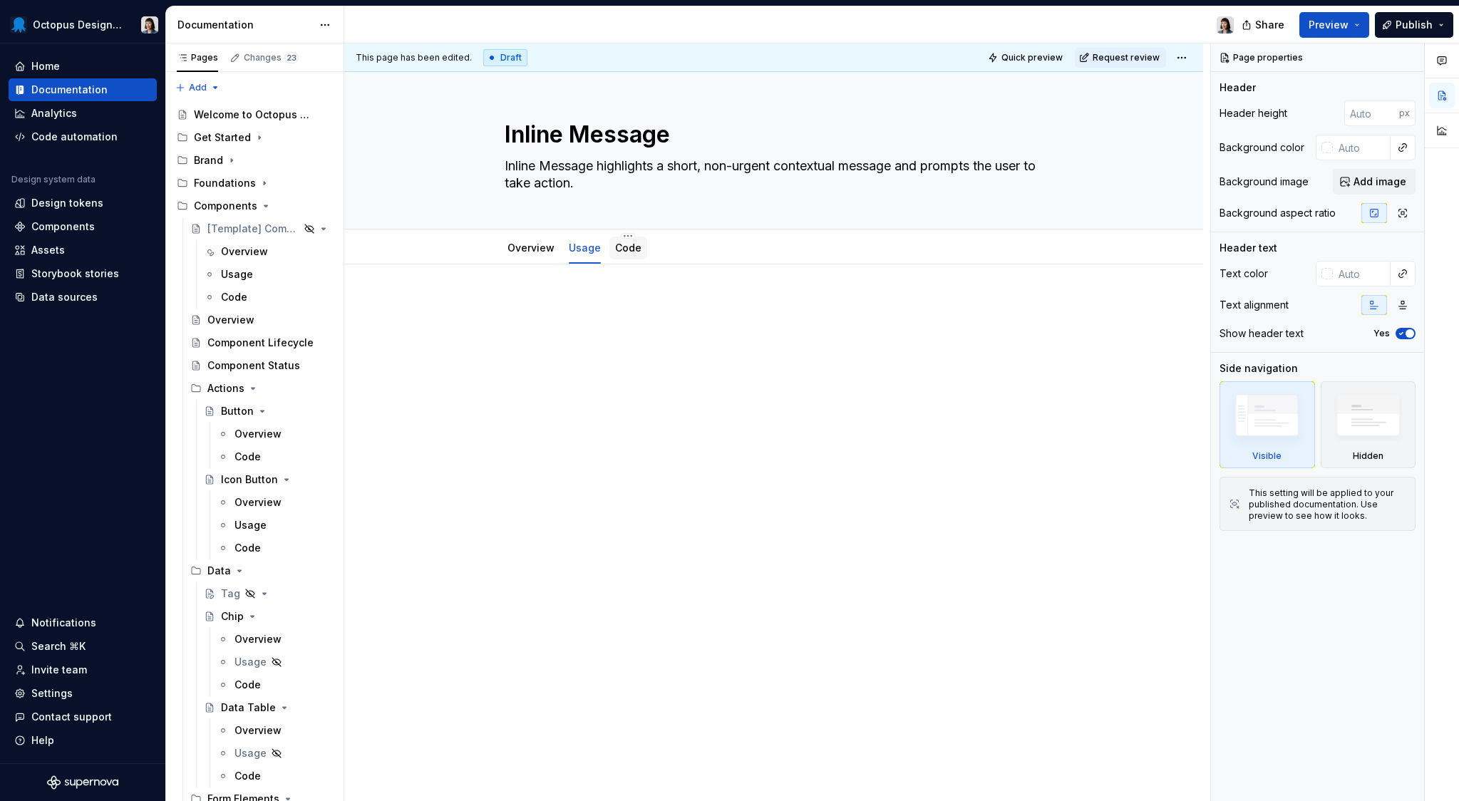
click at [611, 253] on div "Code" at bounding box center [629, 248] width 38 height 23
click at [621, 253] on link "Code" at bounding box center [628, 248] width 26 height 12
click at [540, 252] on link "Overview" at bounding box center [531, 248] width 47 height 12
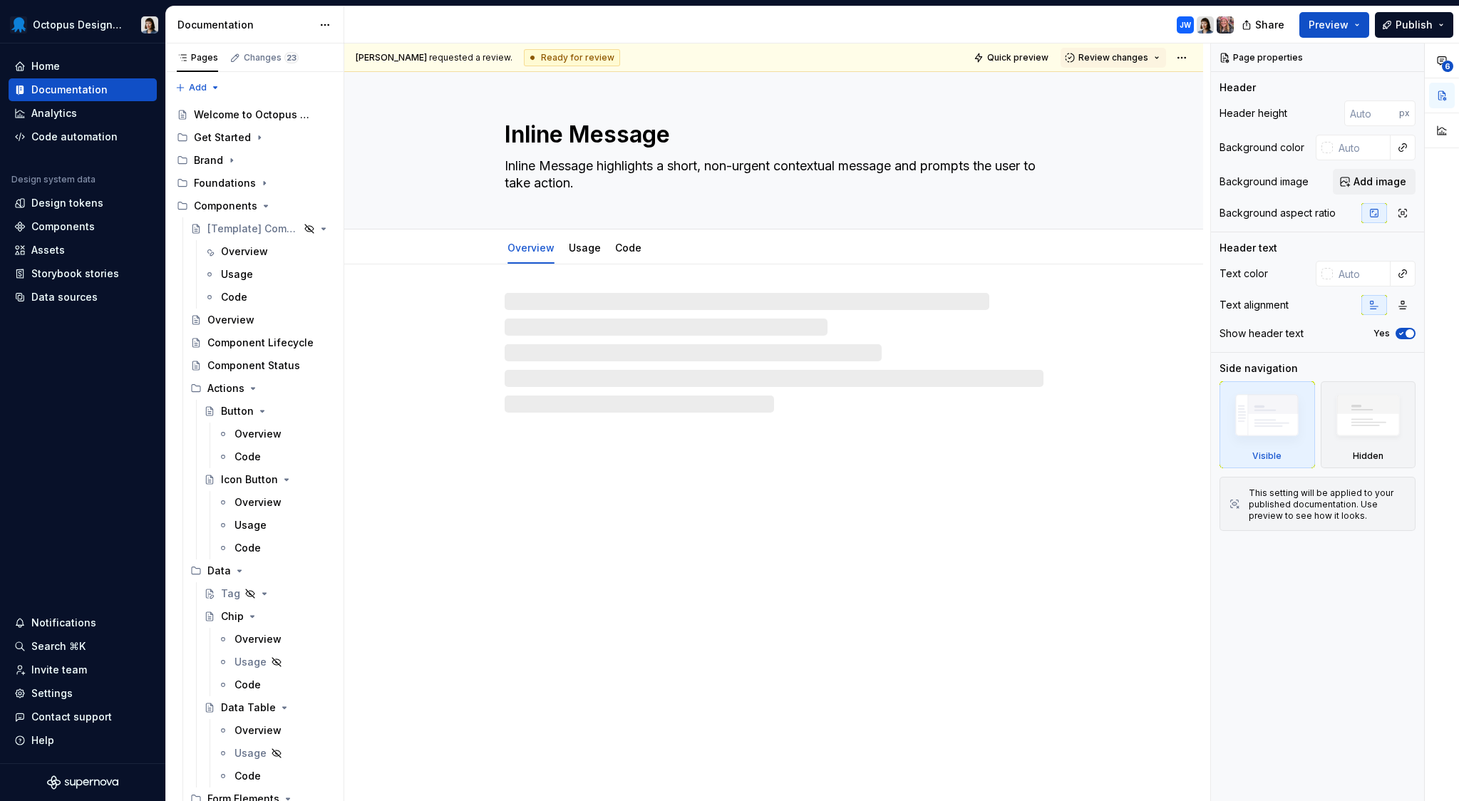
type textarea "*"
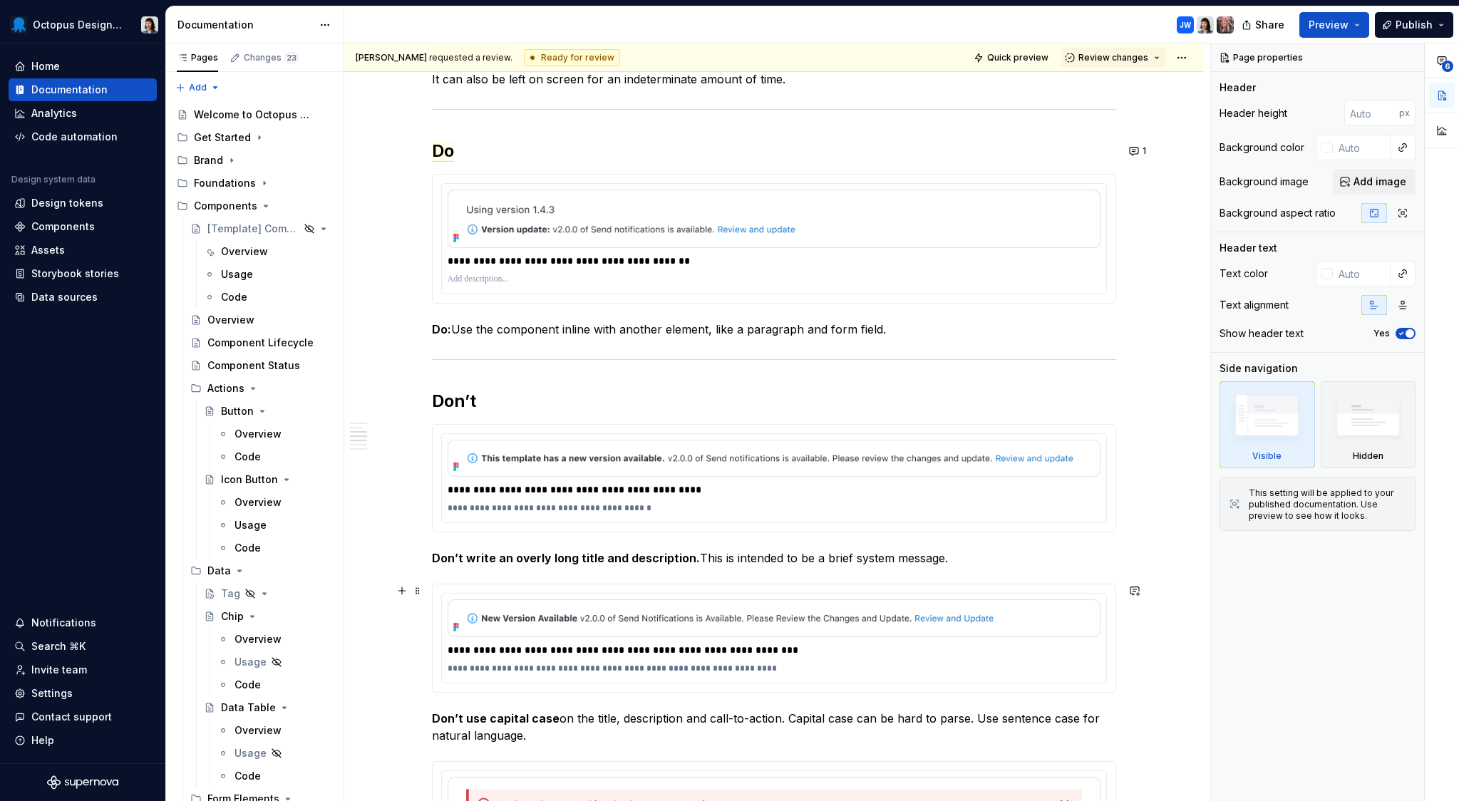
scroll to position [1459, 0]
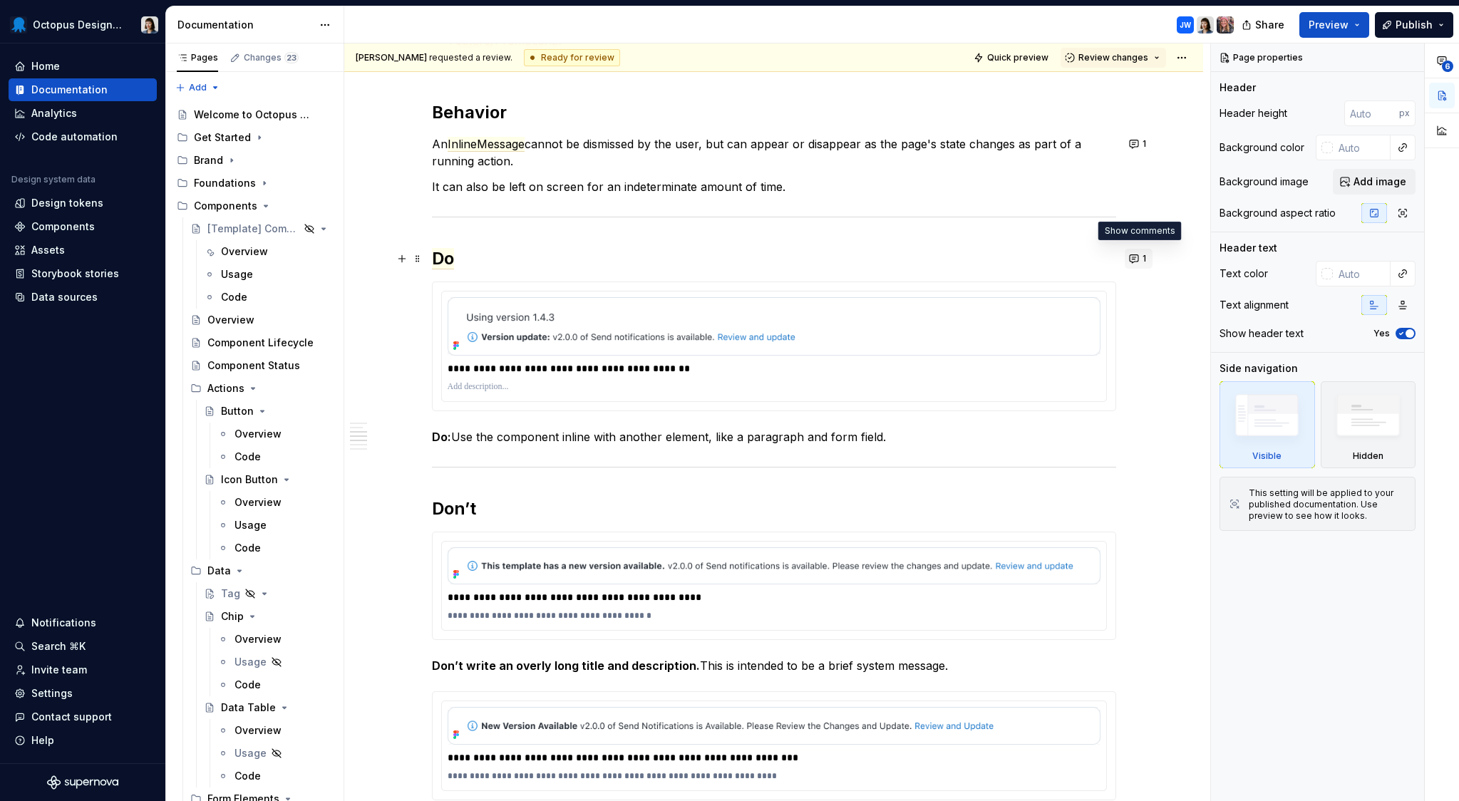
click at [1138, 260] on button "1" at bounding box center [1139, 259] width 28 height 20
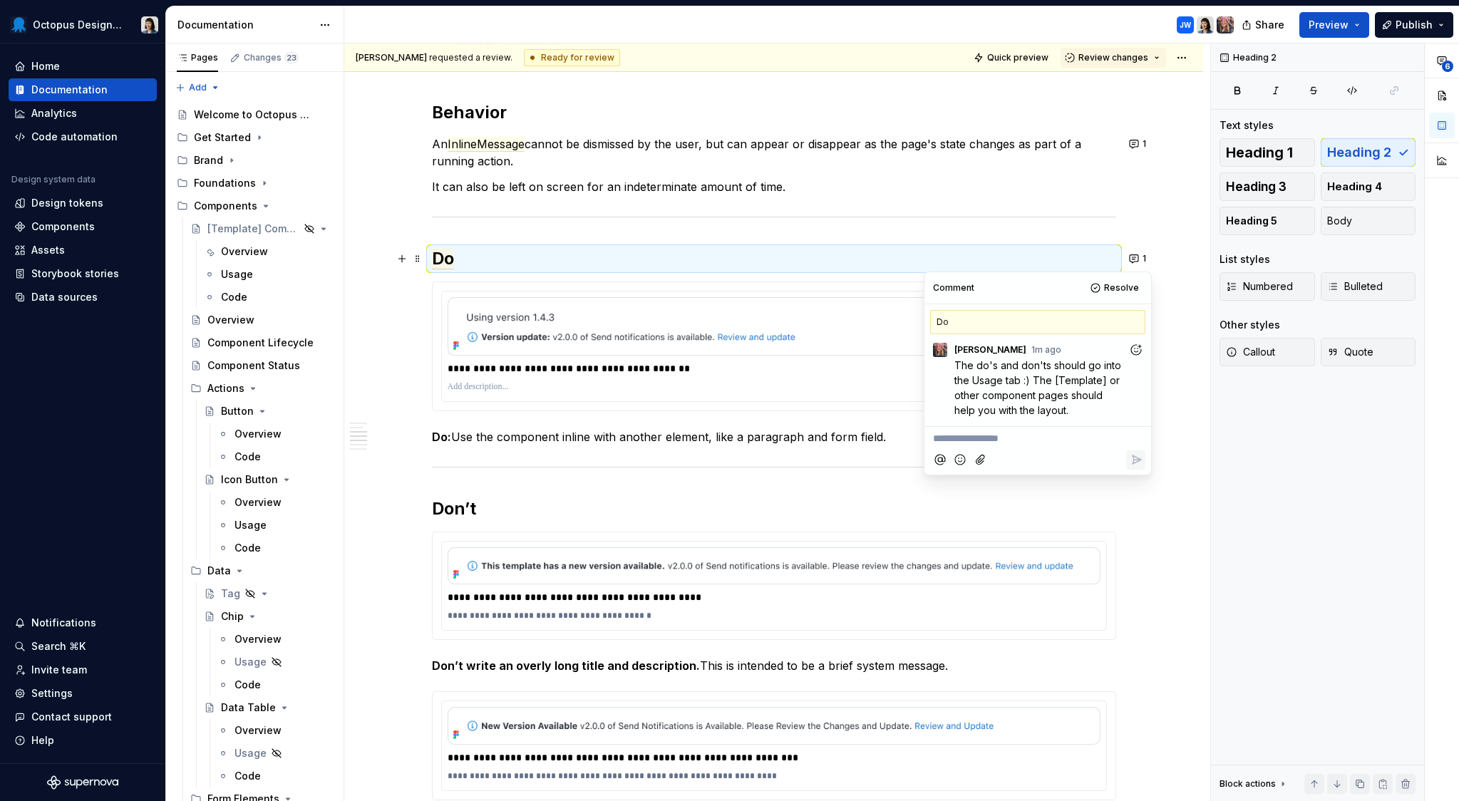
click at [1132, 348] on icon "Add reaction" at bounding box center [1136, 350] width 14 height 14
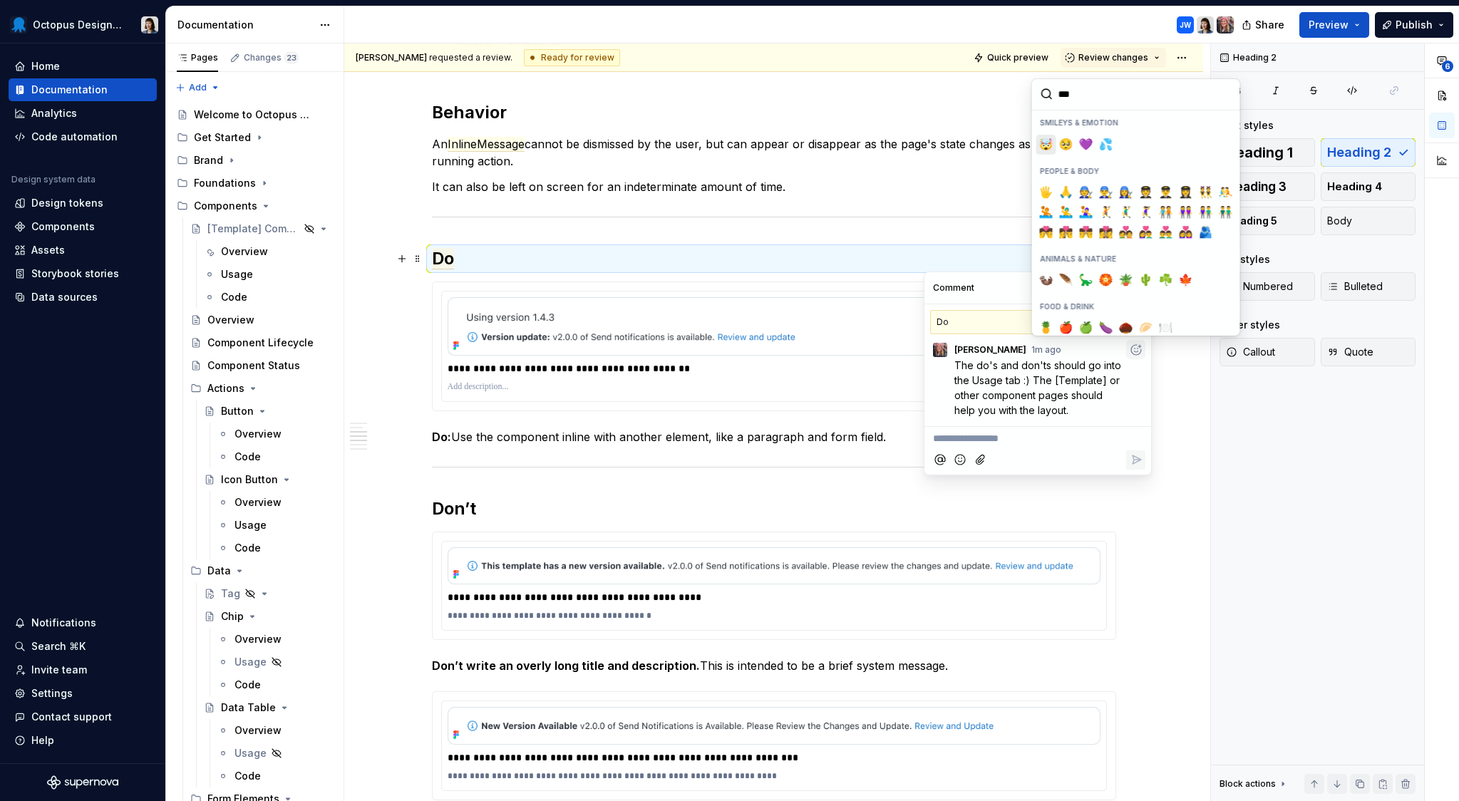
type input "****"
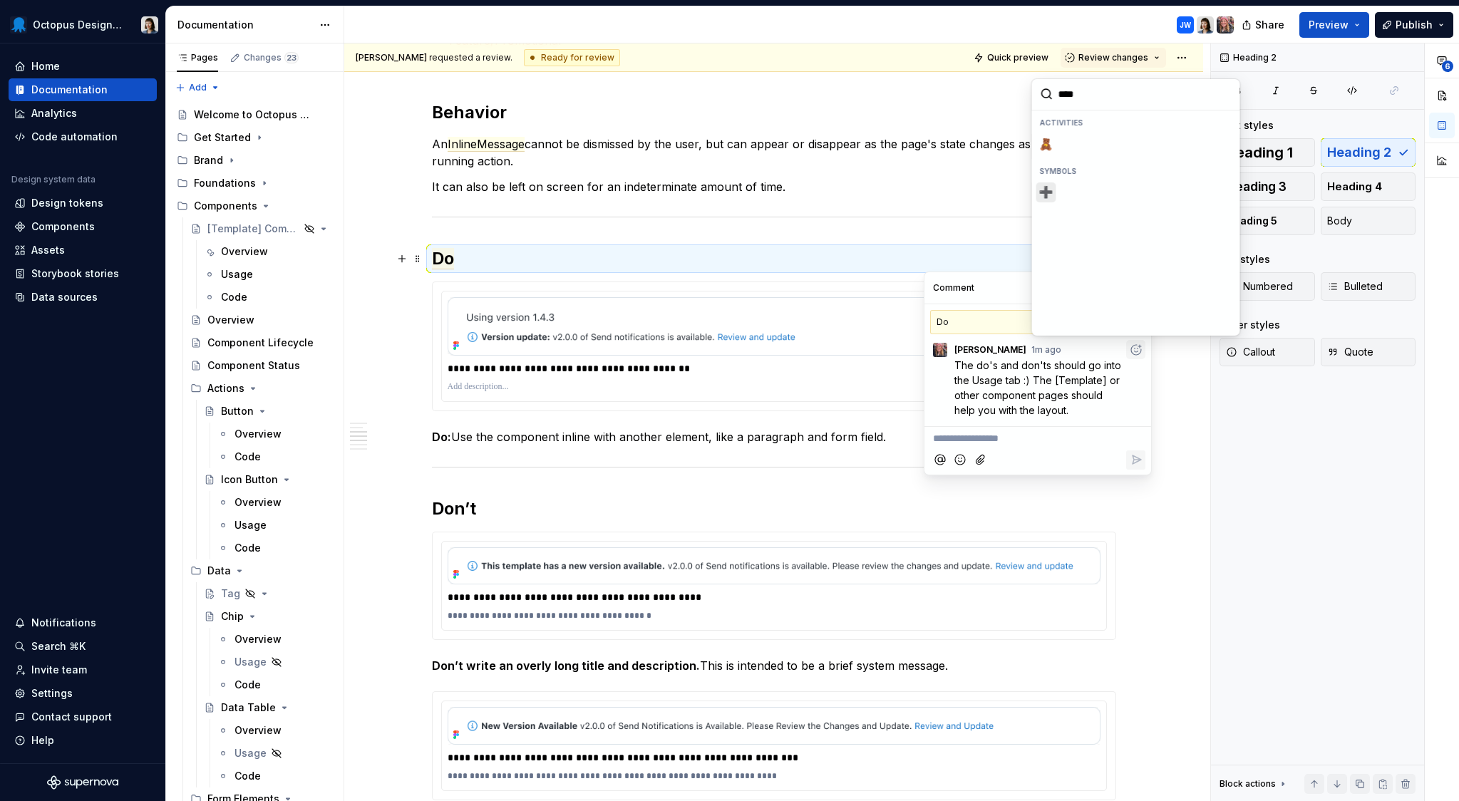
click at [1040, 193] on button "➕️" at bounding box center [1047, 193] width 20 height 20
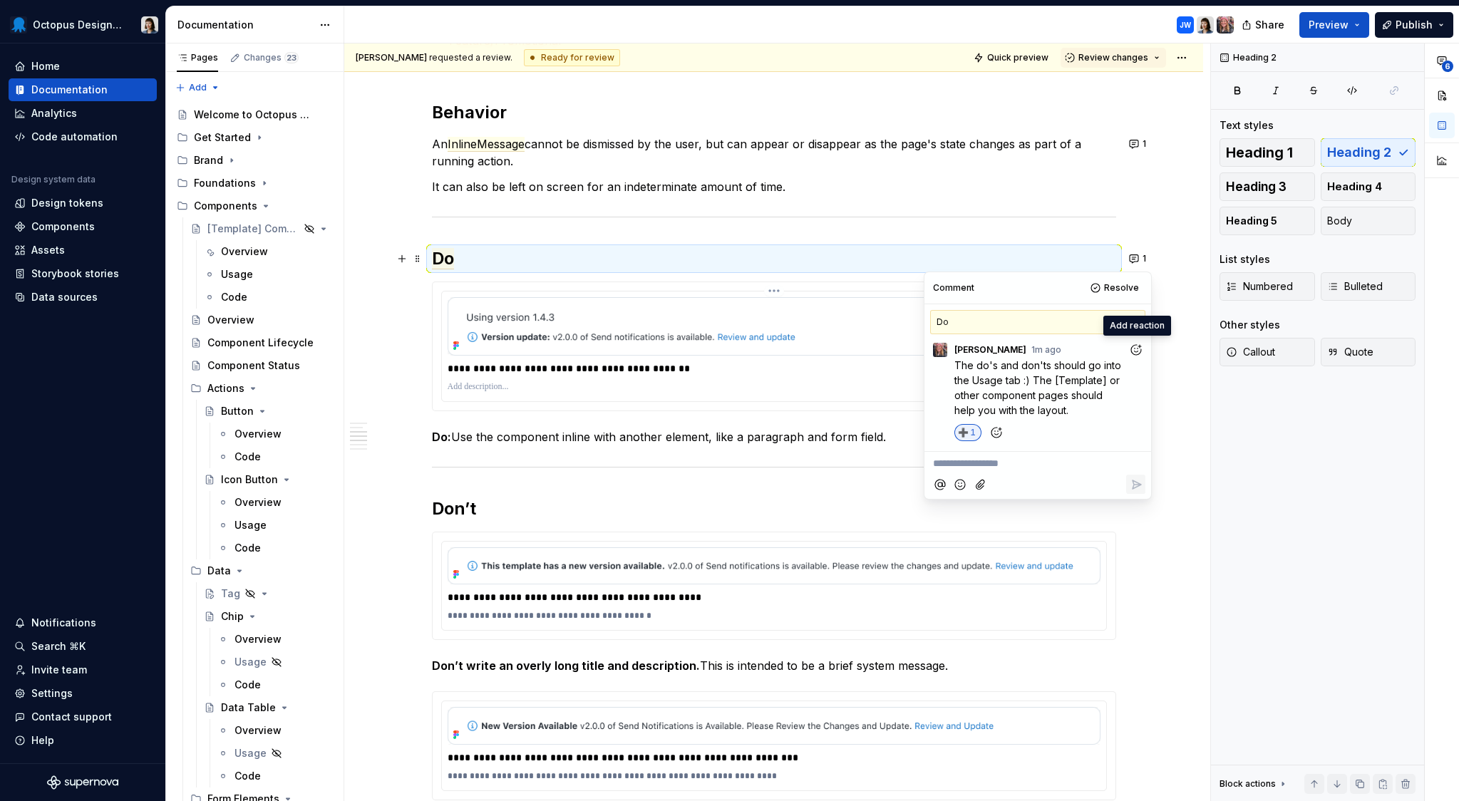
click at [754, 385] on p at bounding box center [774, 386] width 653 height 11
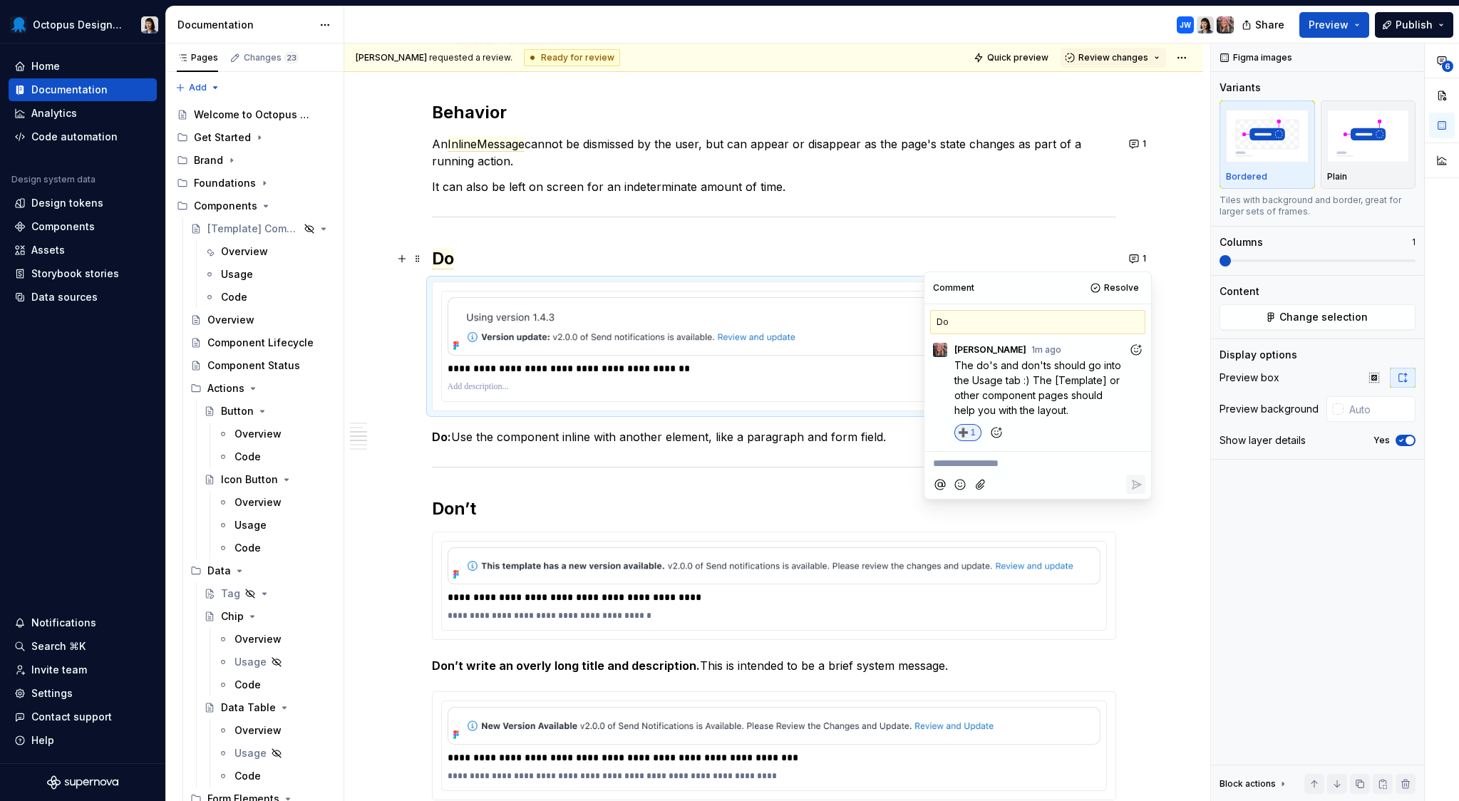
click at [443, 440] on strong "Do:" at bounding box center [441, 437] width 19 height 14
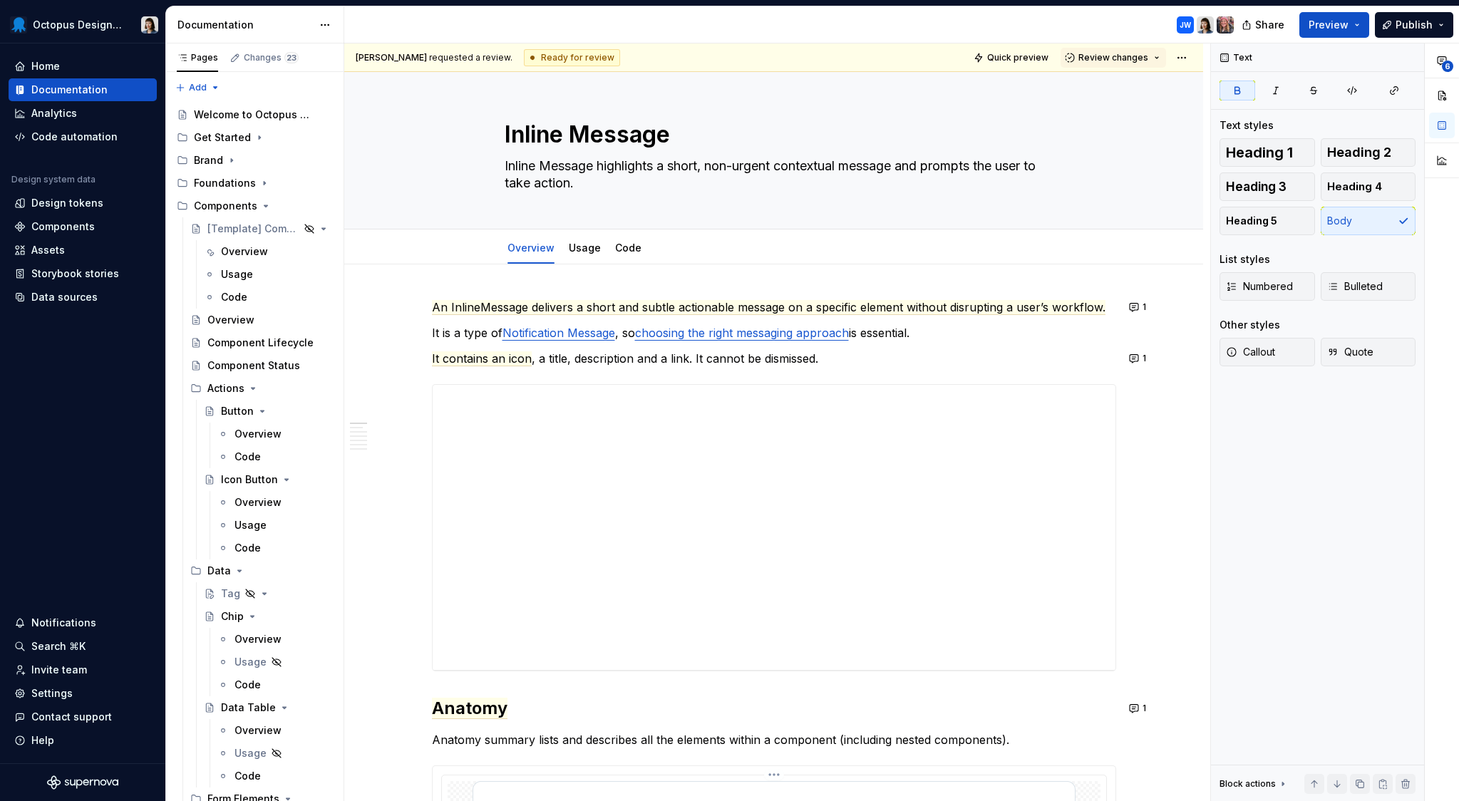
scroll to position [5, 0]
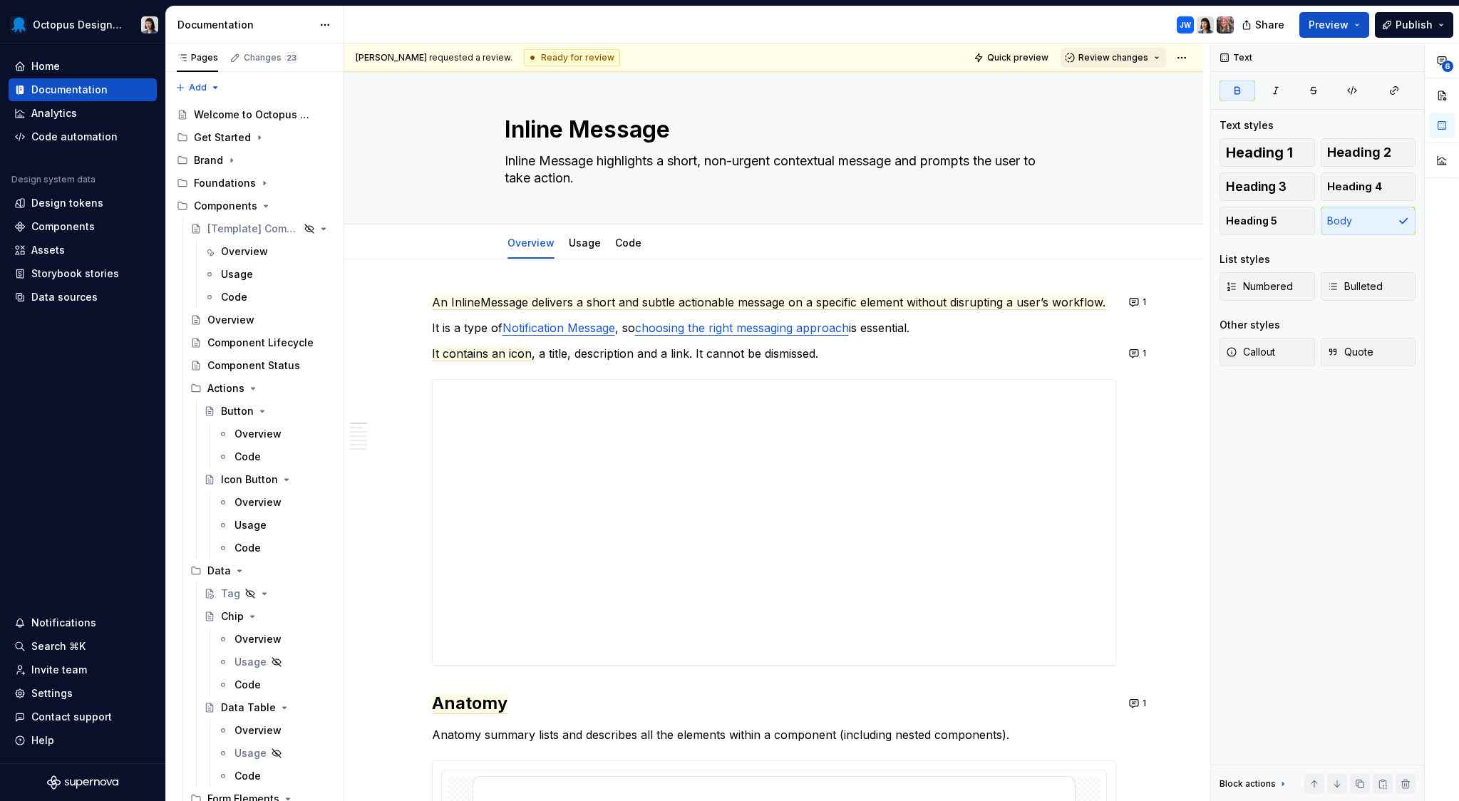
click at [1154, 57] on button "Review changes" at bounding box center [1114, 58] width 106 height 20
click at [1129, 125] on div "Request changes" at bounding box center [1164, 121] width 148 height 14
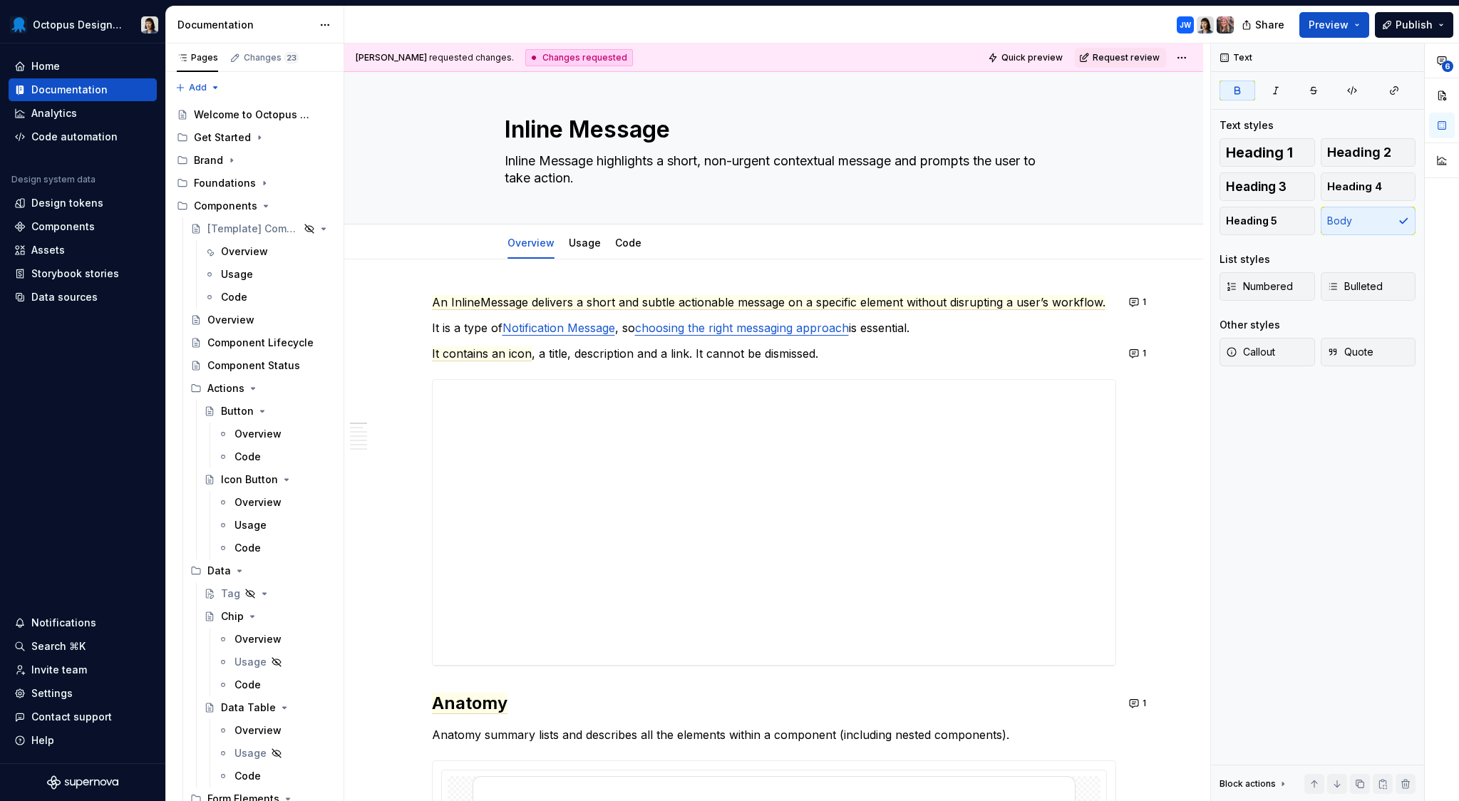
type textarea "*"
